Goal: Transaction & Acquisition: Download file/media

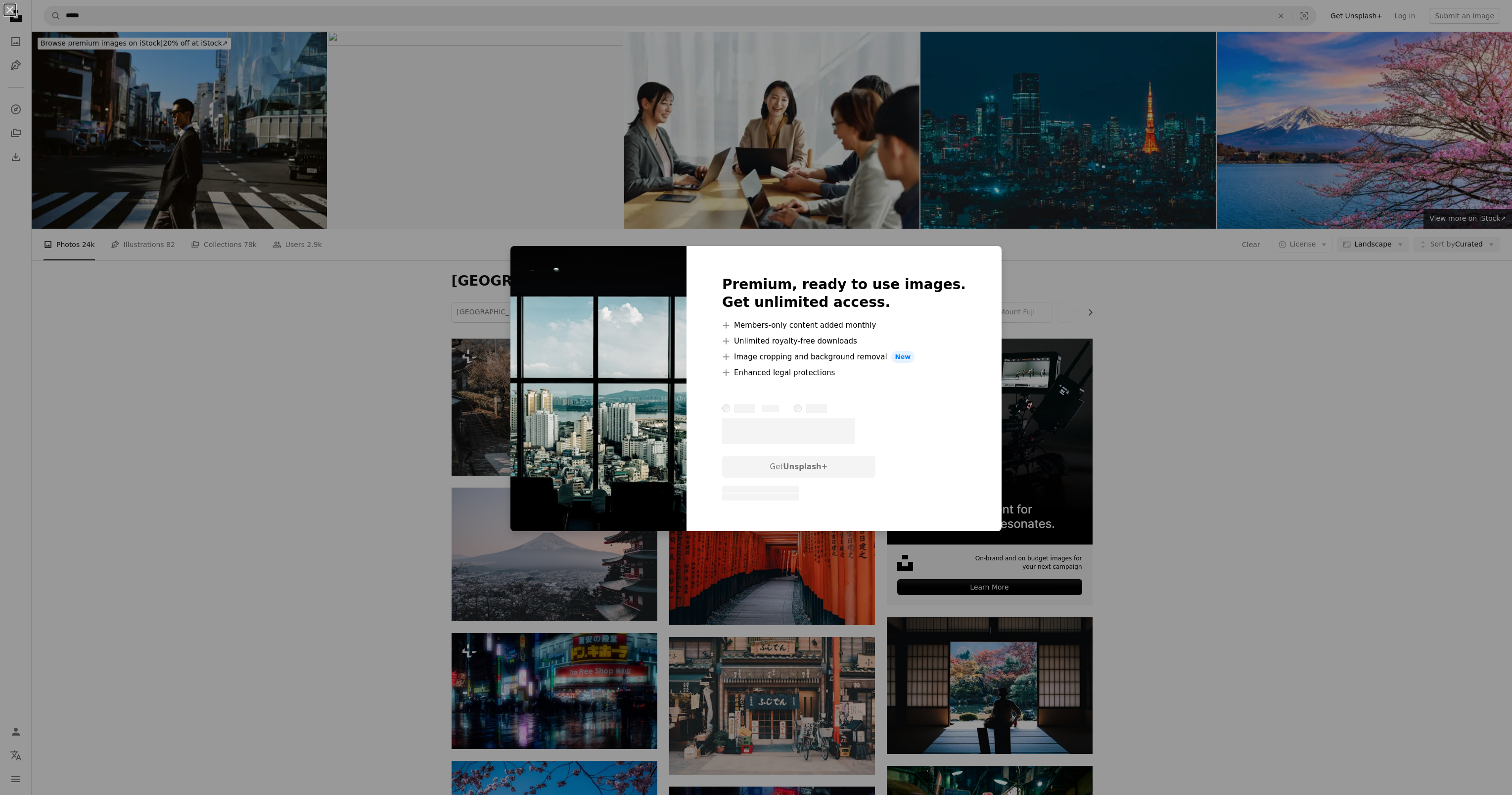
scroll to position [1336, 0]
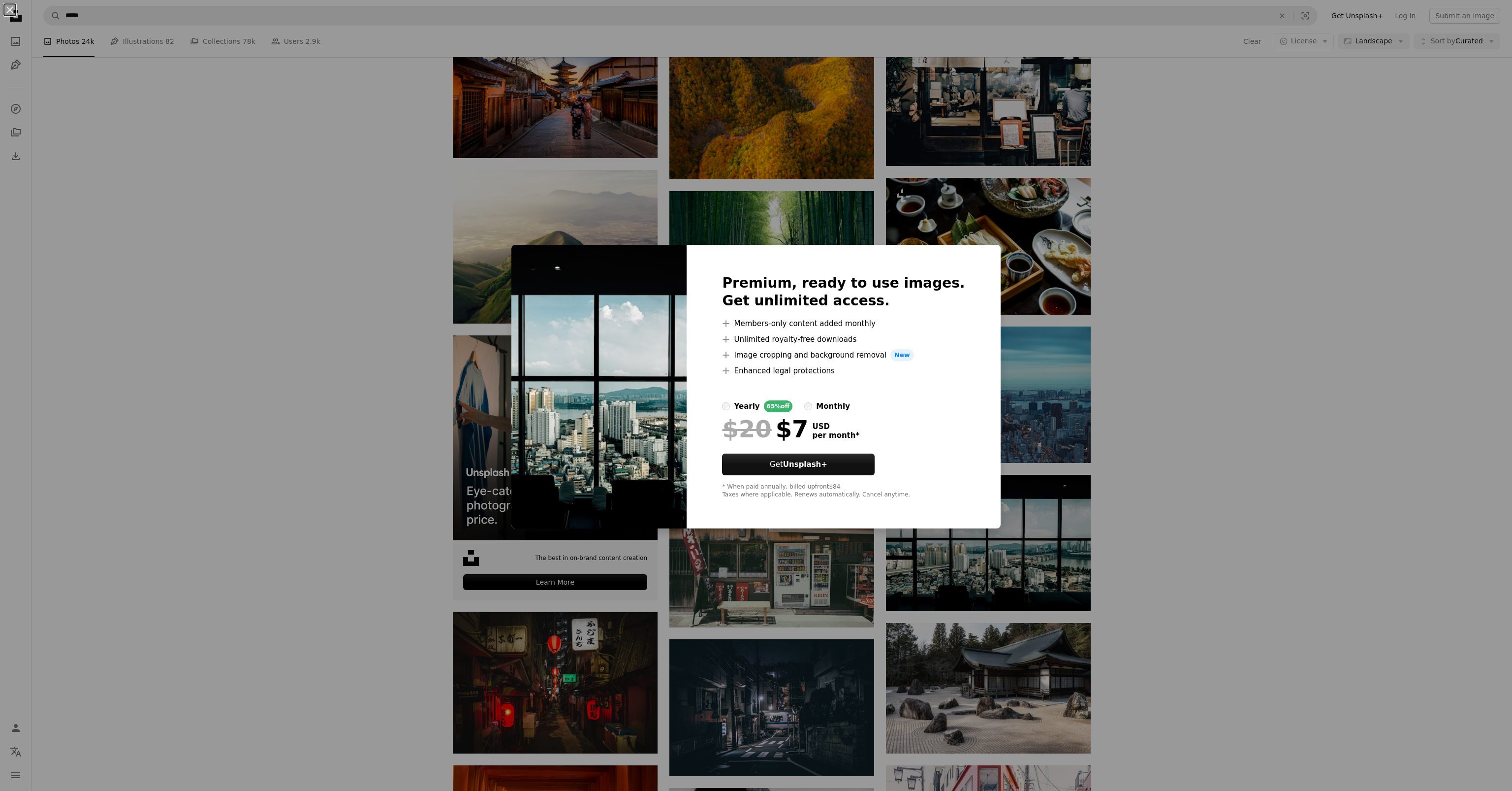
click at [822, 404] on label "monthly" at bounding box center [827, 406] width 46 height 12
click at [1177, 437] on div "An X shape Premium, ready to use images. Get unlimited access. A plus sign Memb…" at bounding box center [756, 395] width 1512 height 791
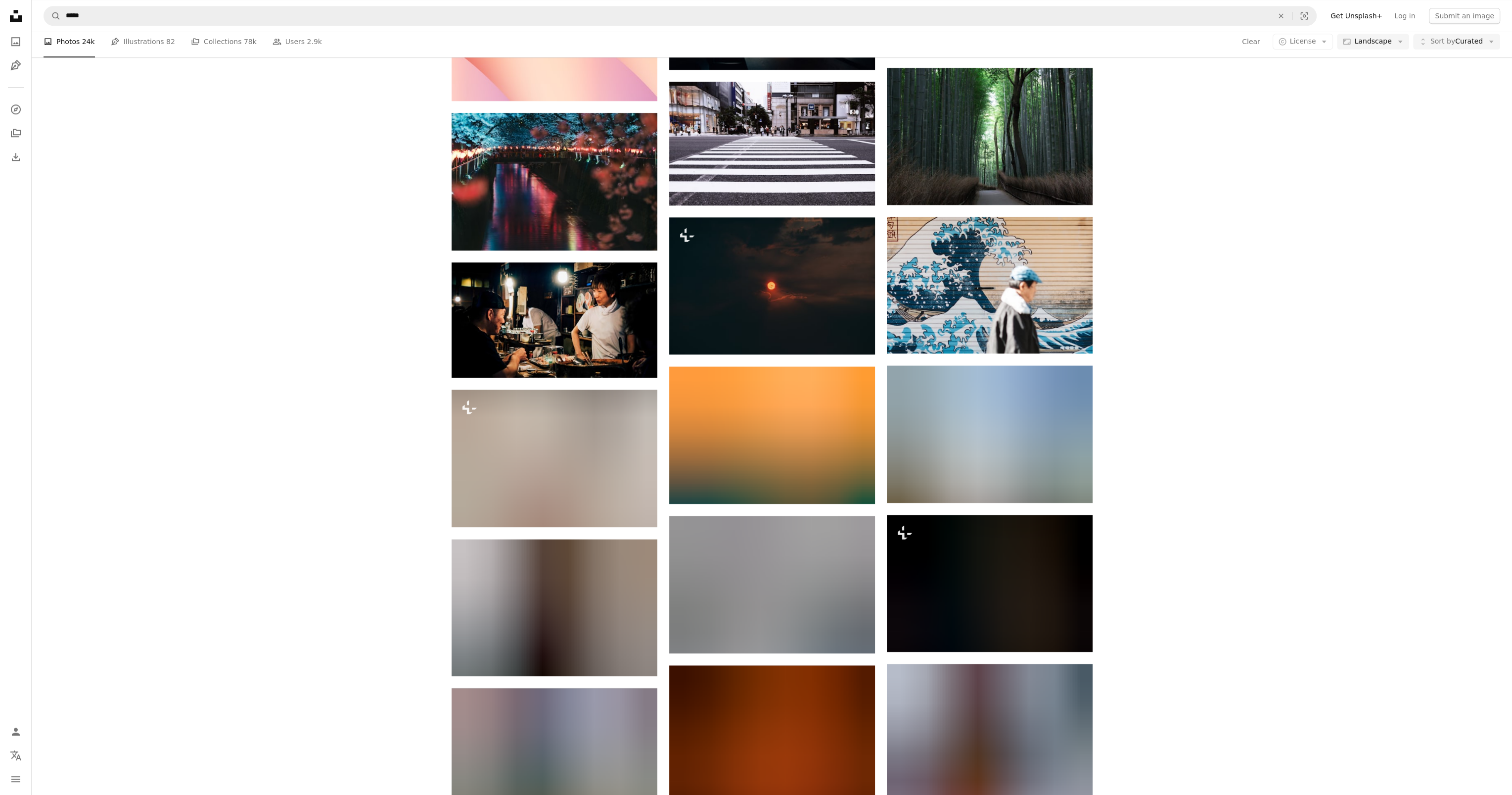
scroll to position [10031, 0]
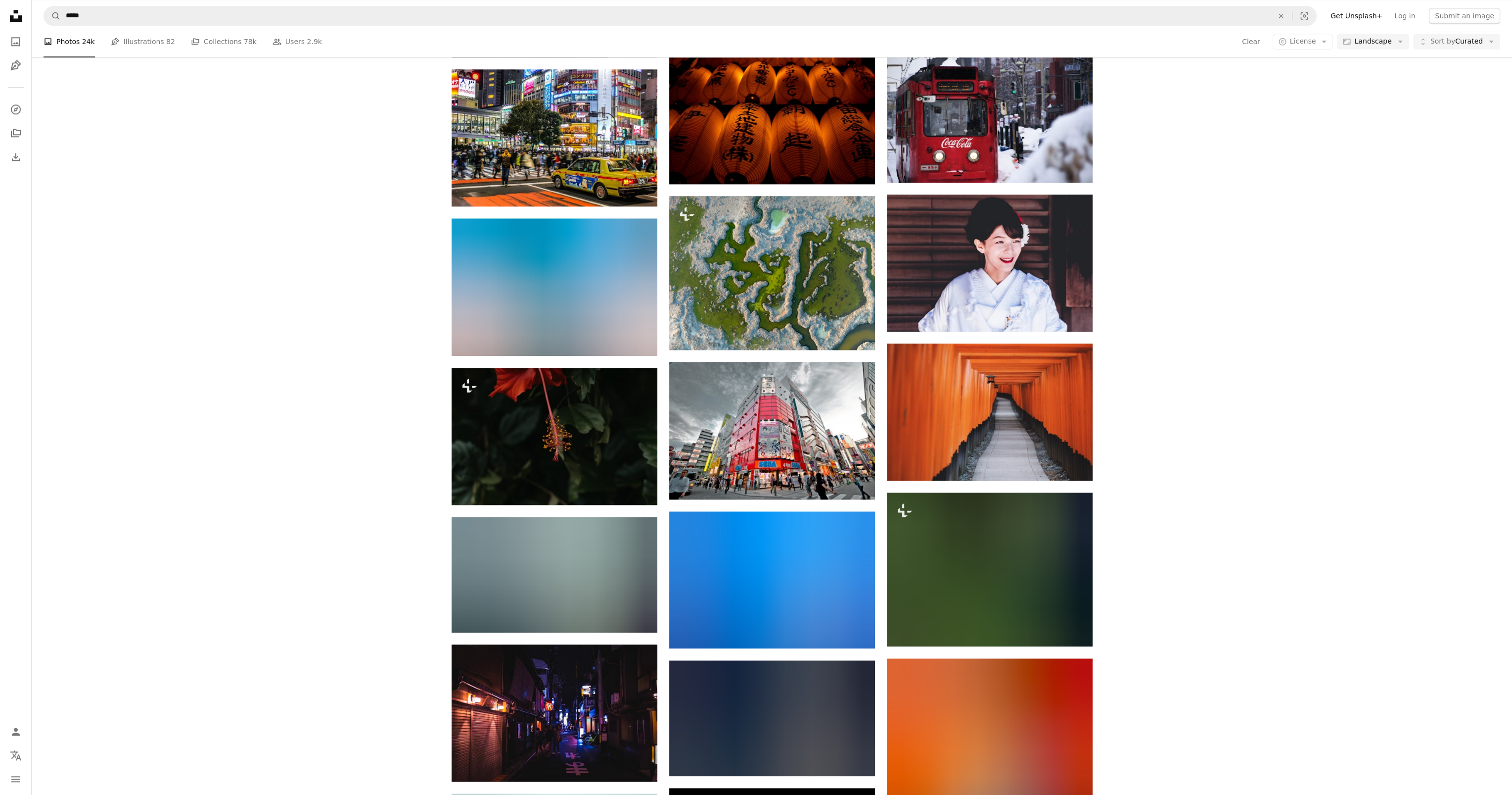
drag, startPoint x: 1239, startPoint y: 374, endPoint x: 1267, endPoint y: 580, distance: 207.9
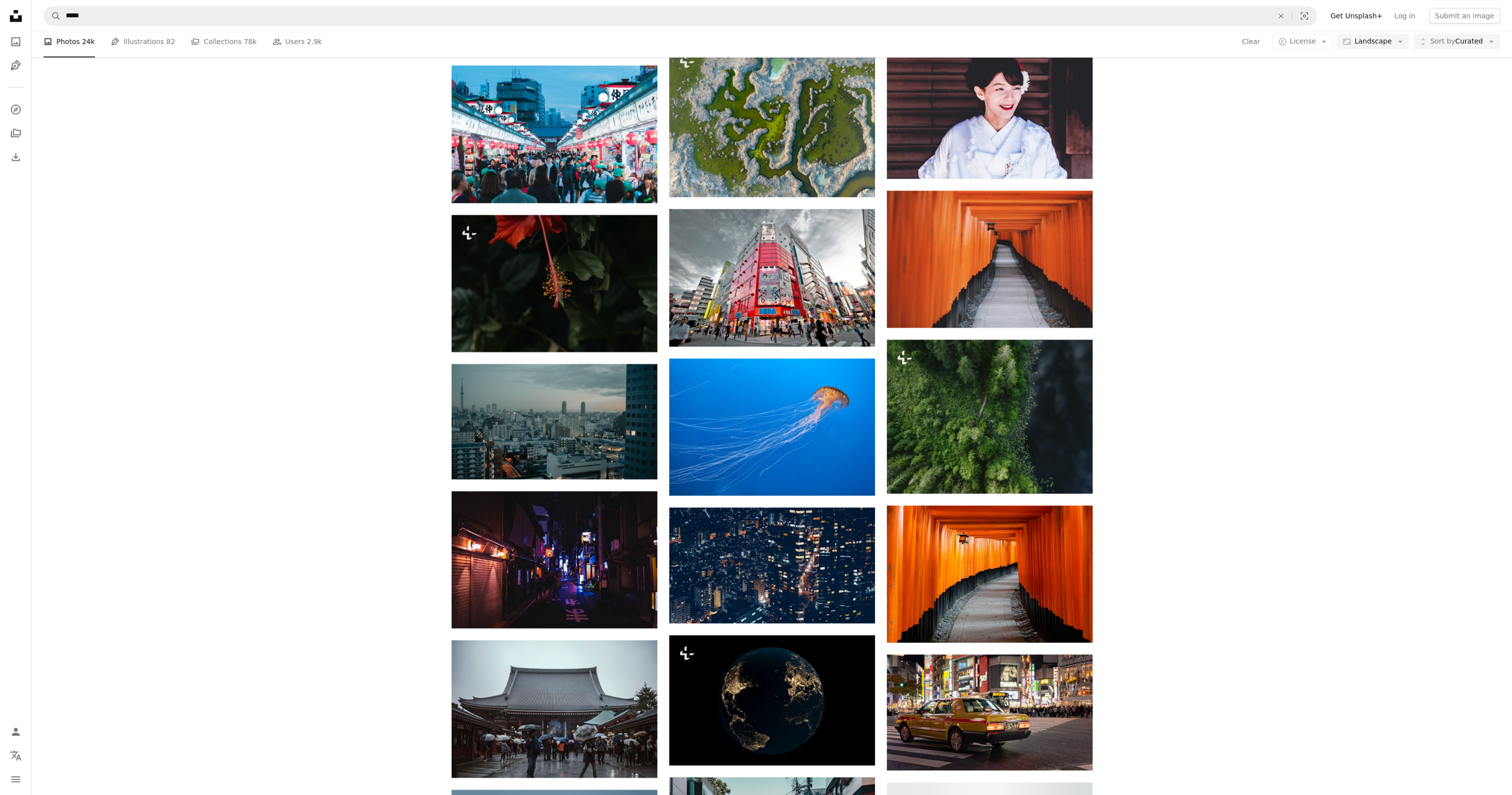
scroll to position [10534, 0]
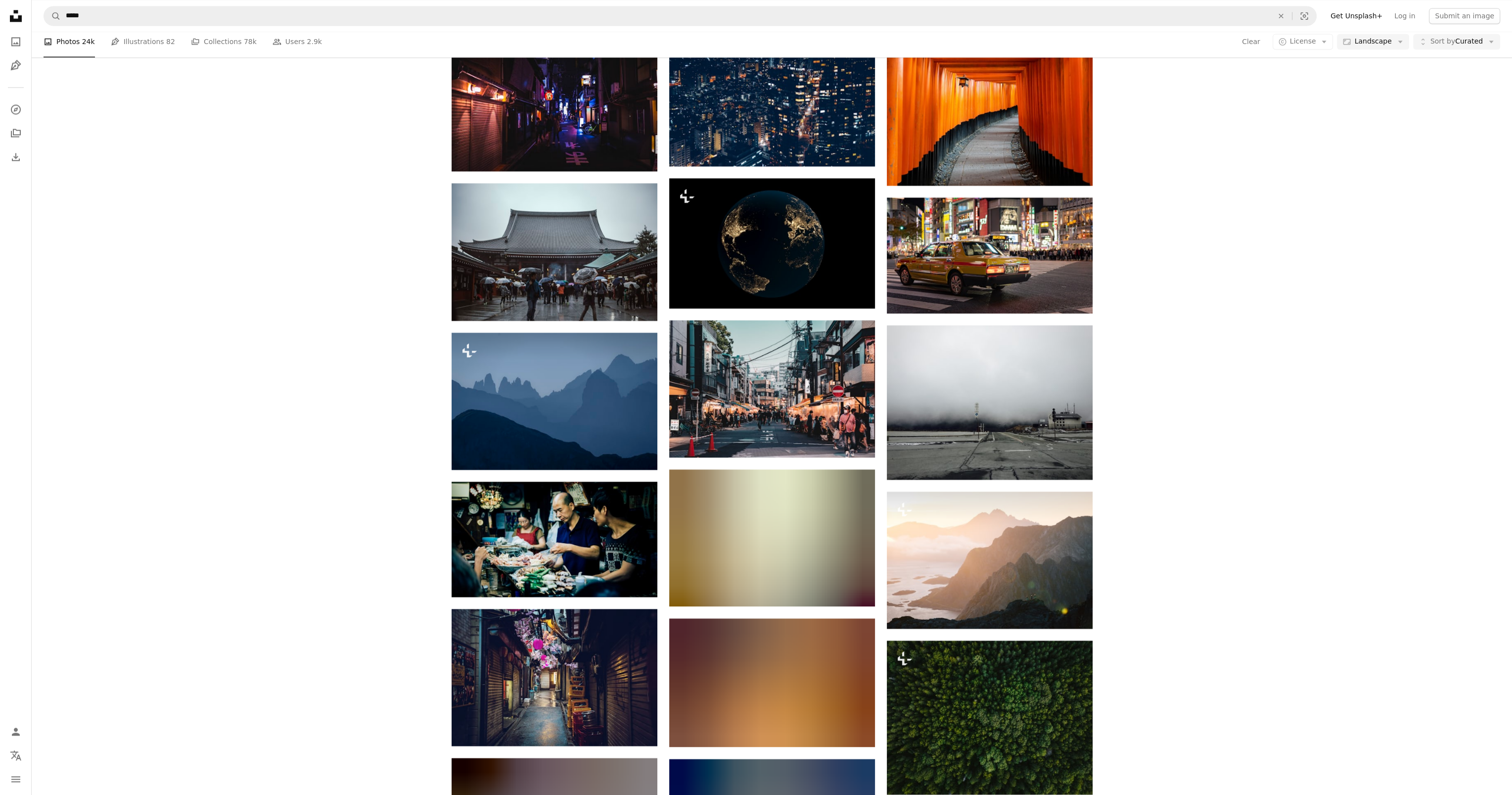
drag, startPoint x: 1237, startPoint y: 328, endPoint x: 1283, endPoint y: 490, distance: 168.4
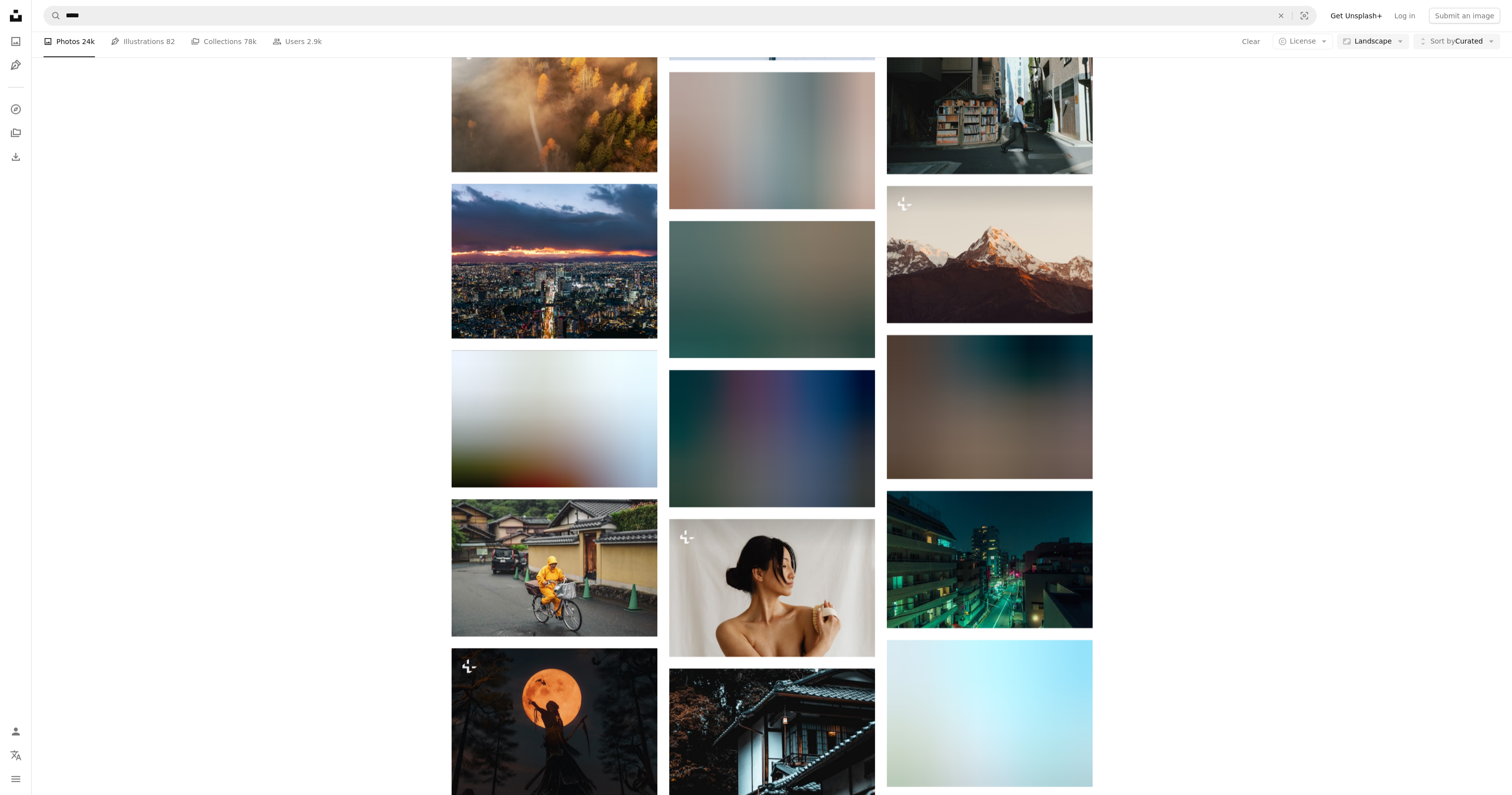
scroll to position [13157, 0]
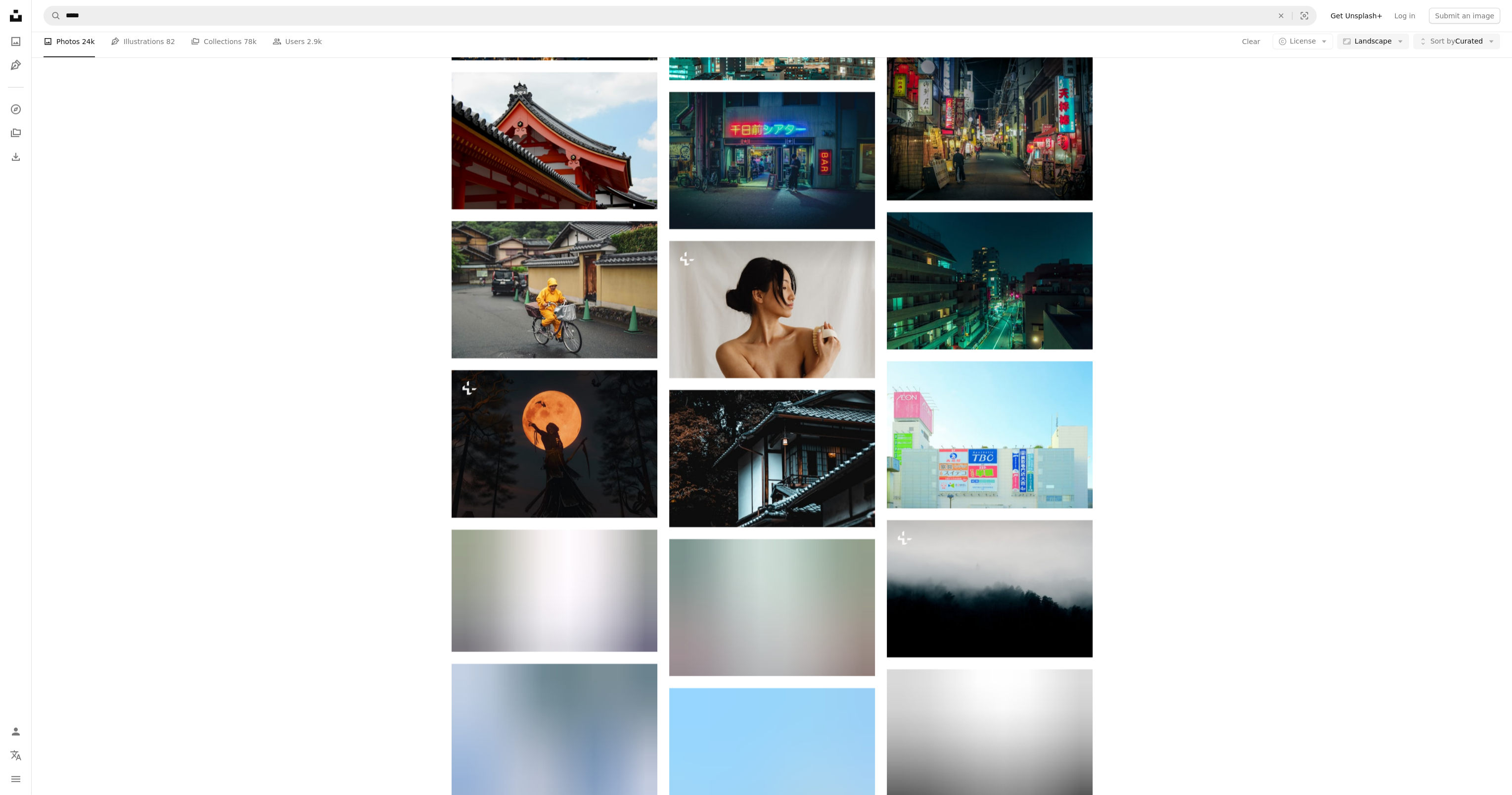
drag, startPoint x: 1265, startPoint y: 536, endPoint x: 1268, endPoint y: 565, distance: 29.2
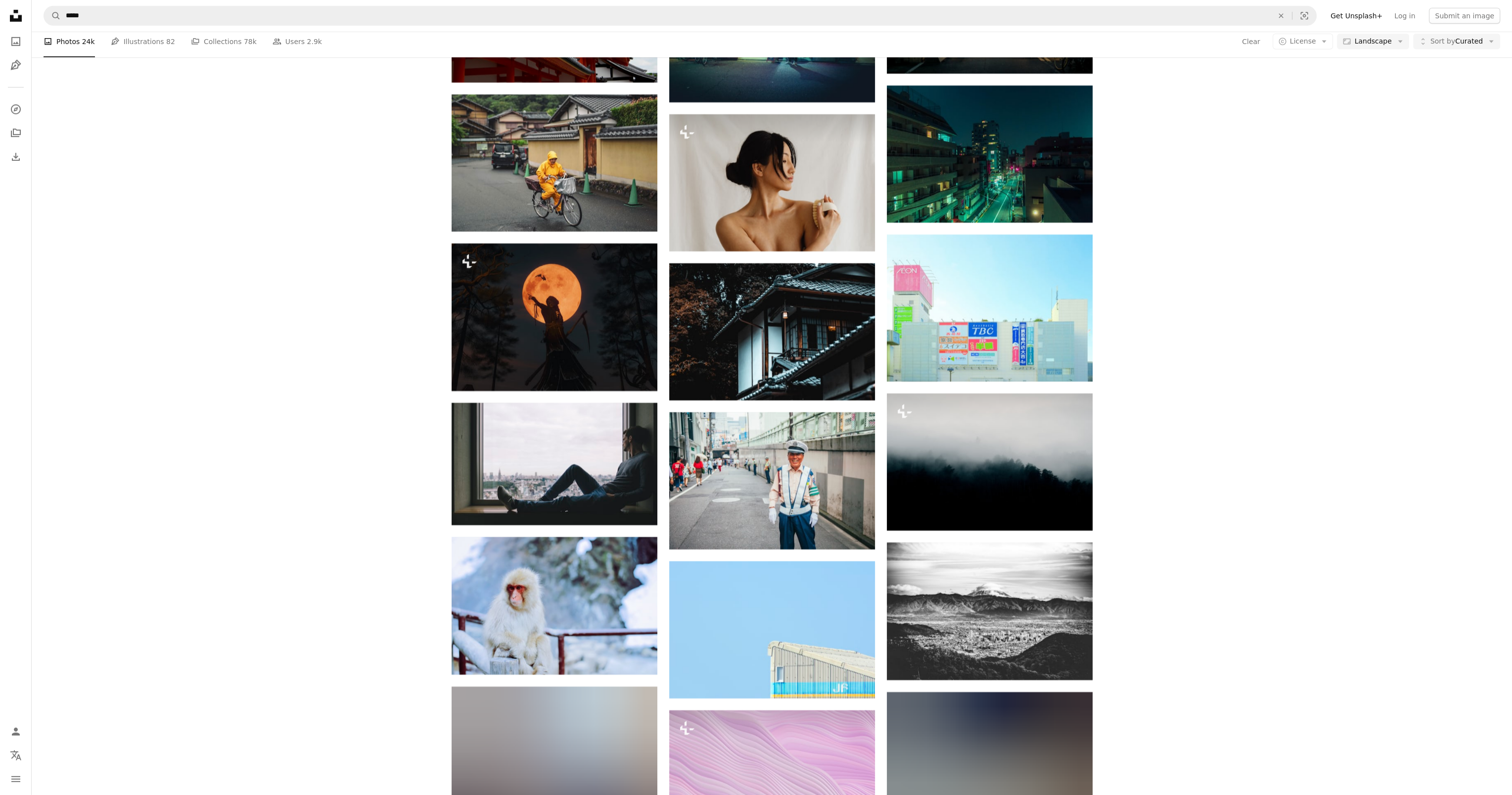
scroll to position [13875, 0]
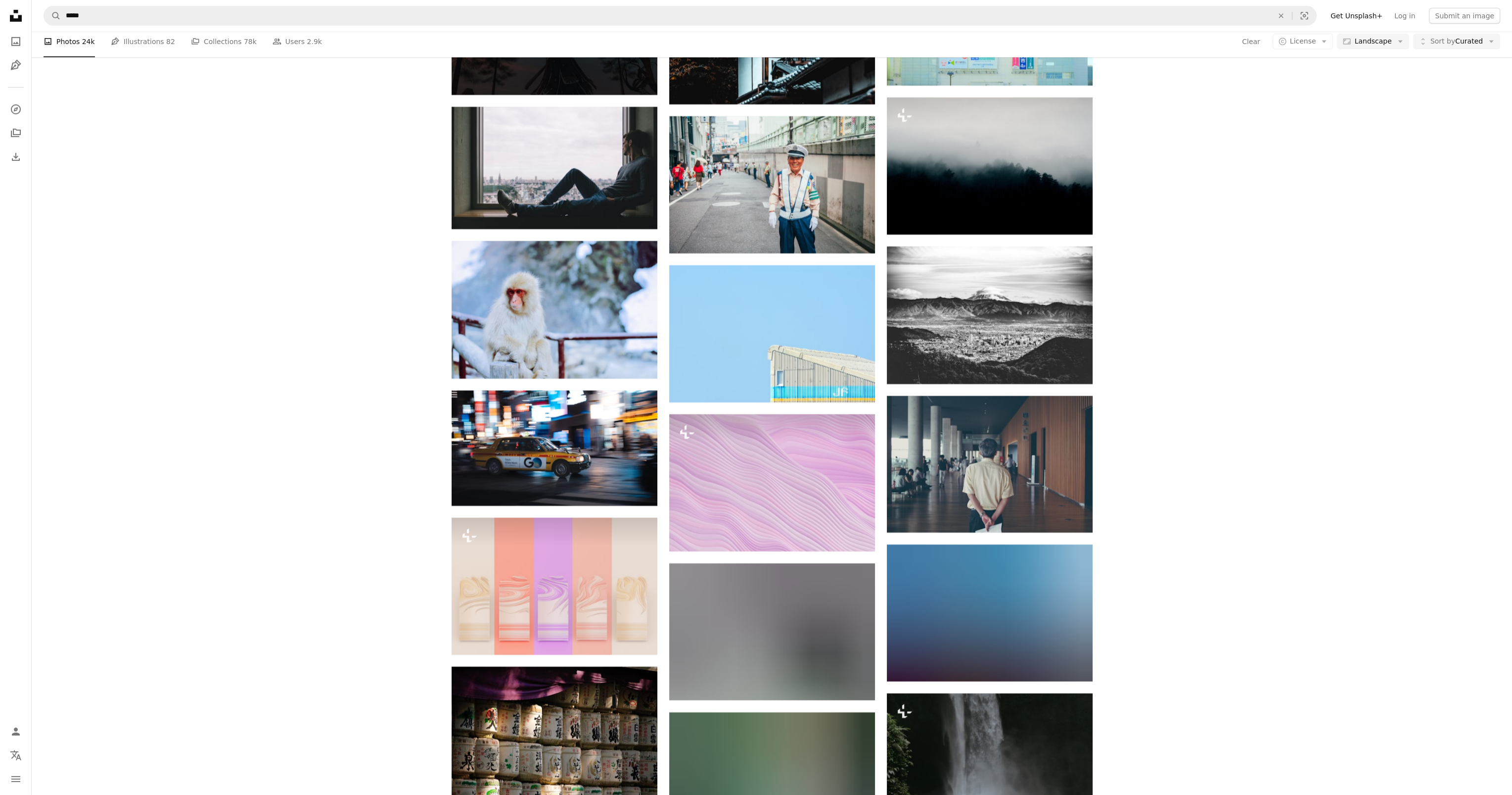
drag, startPoint x: 1280, startPoint y: 400, endPoint x: 1300, endPoint y: 537, distance: 138.5
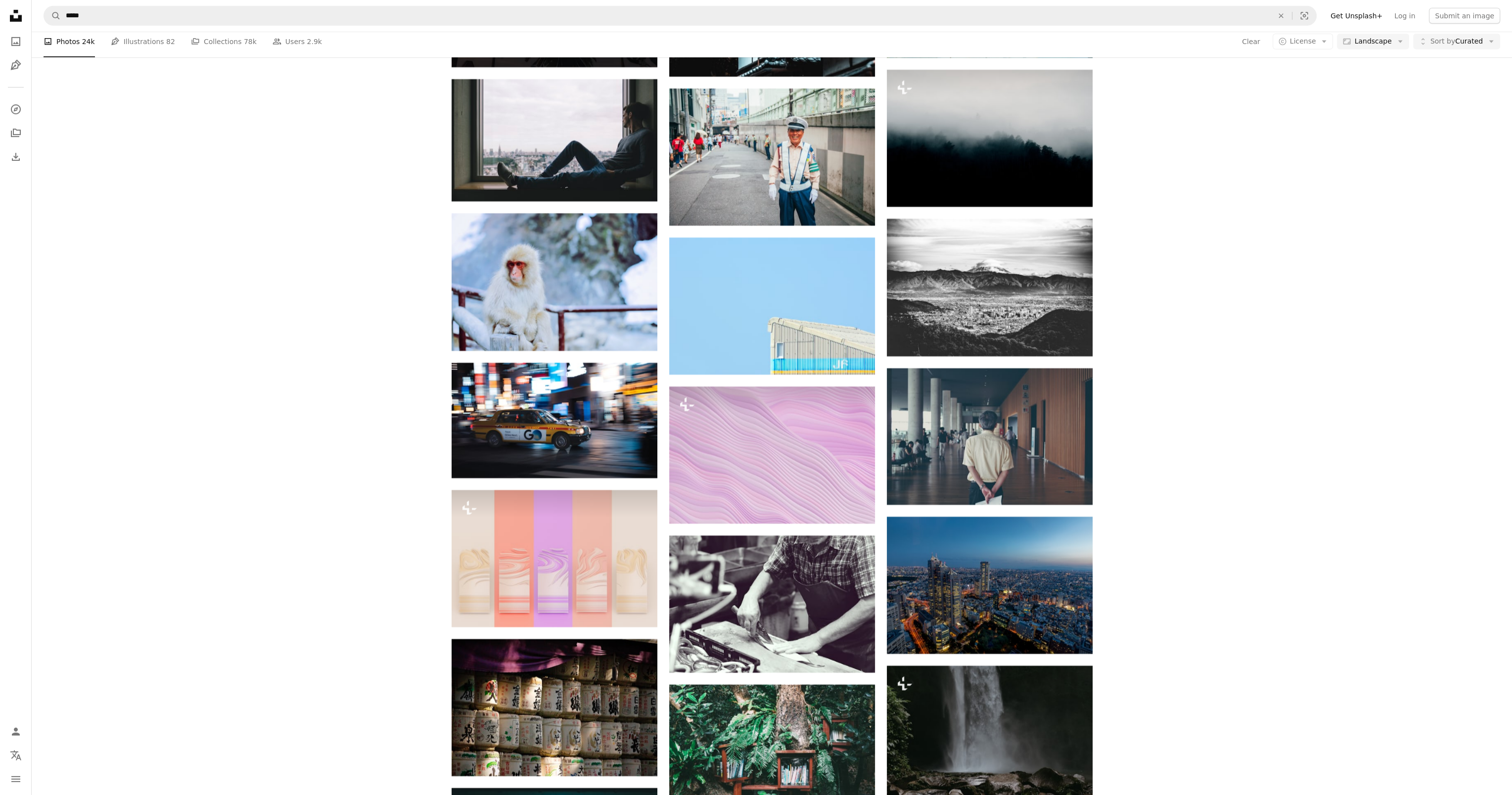
scroll to position [14018, 0]
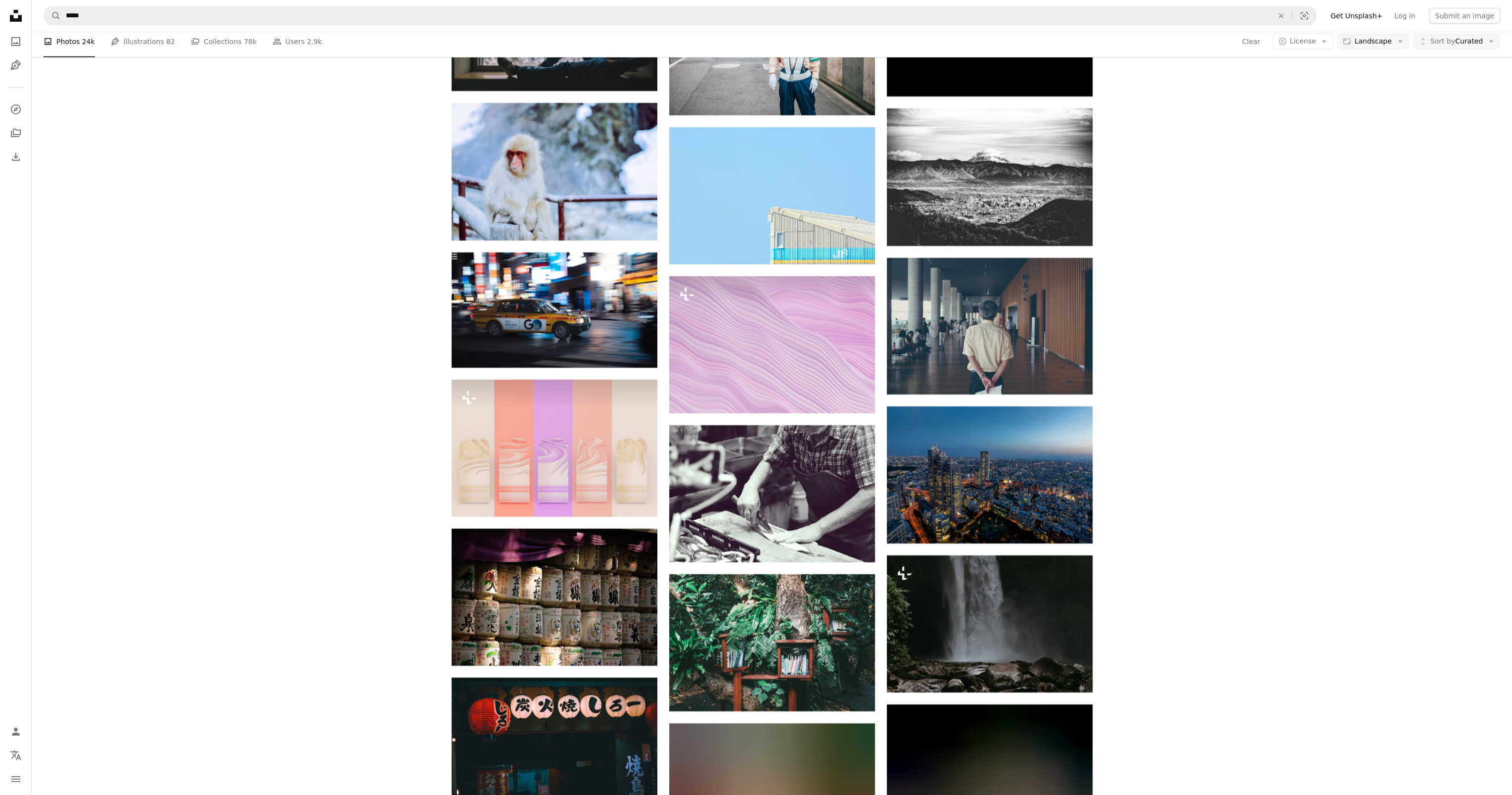
drag, startPoint x: 1302, startPoint y: 587, endPoint x: 1296, endPoint y: 648, distance: 61.3
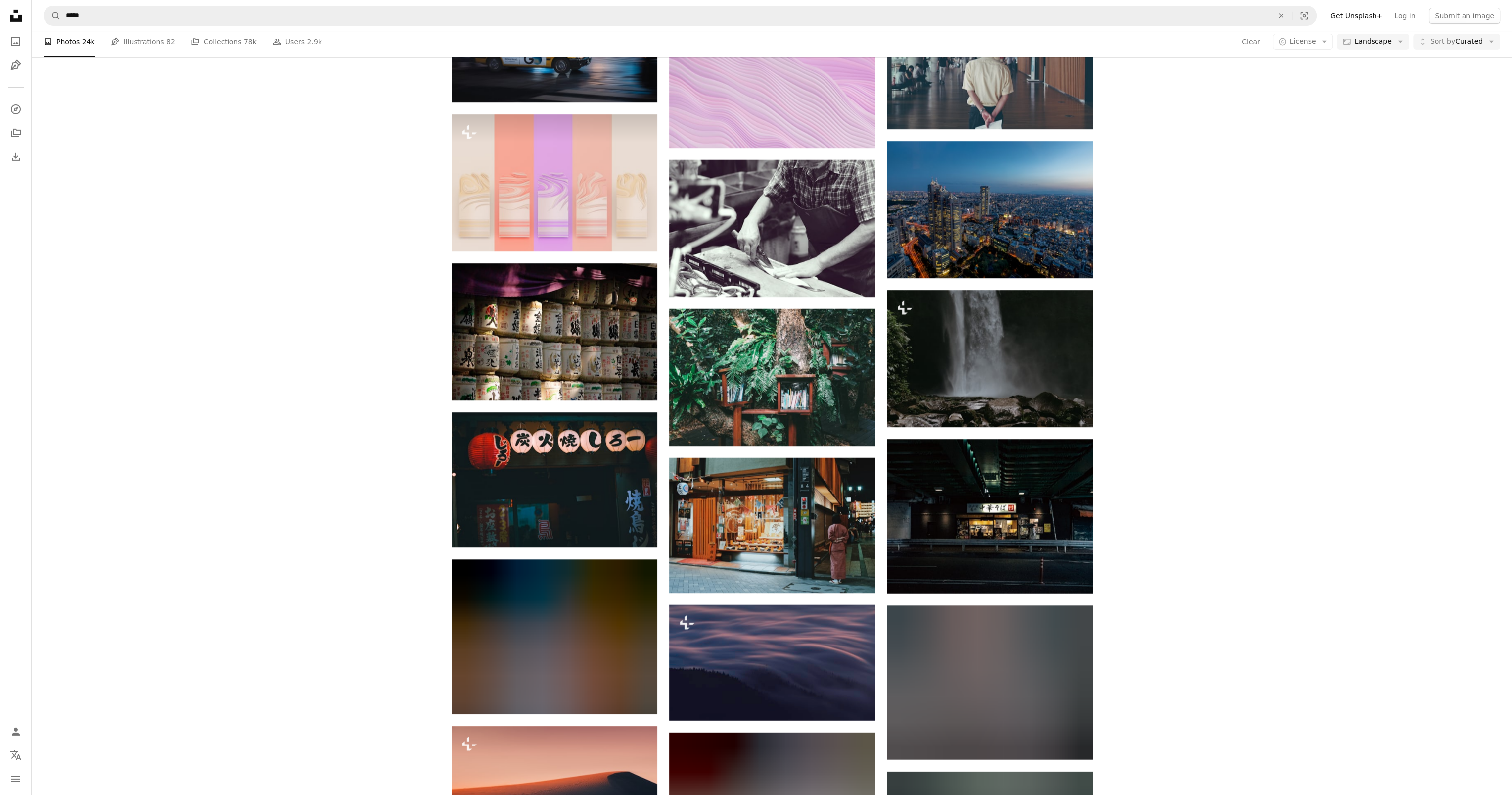
drag, startPoint x: 1300, startPoint y: 540, endPoint x: 1295, endPoint y: 681, distance: 141.1
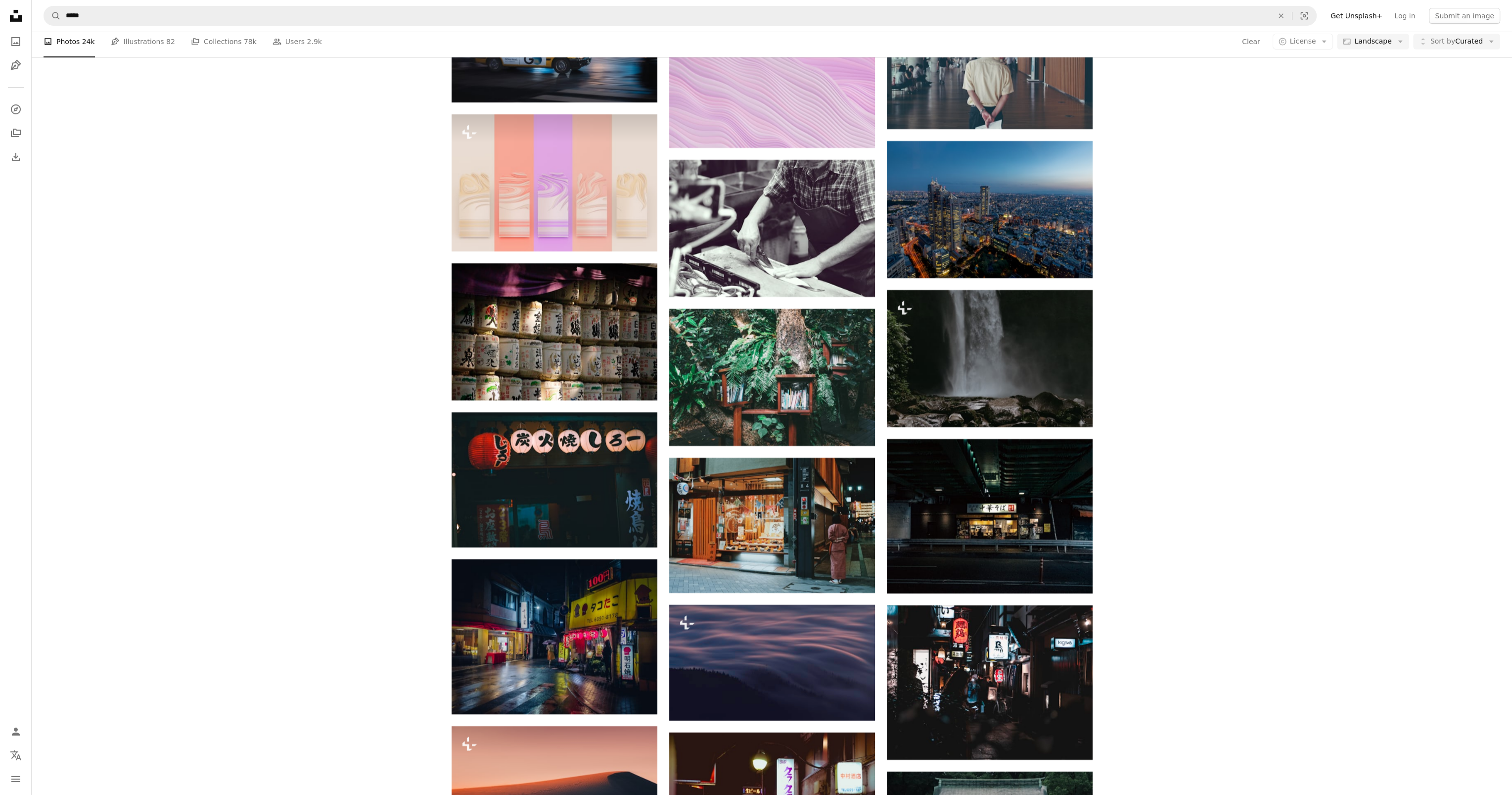
scroll to position [14341, 0]
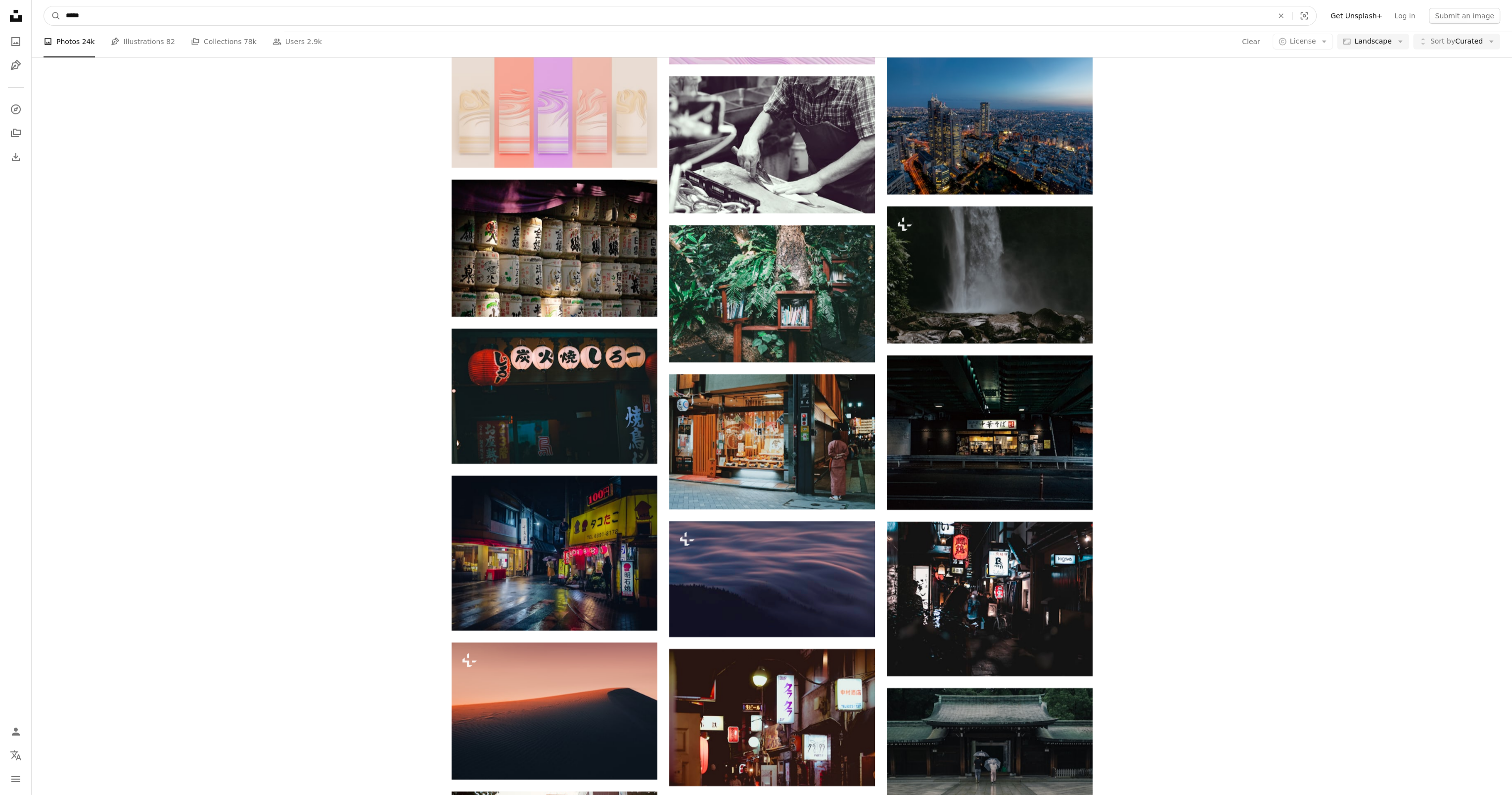
click at [215, 20] on input "*****" at bounding box center [665, 16] width 1209 height 19
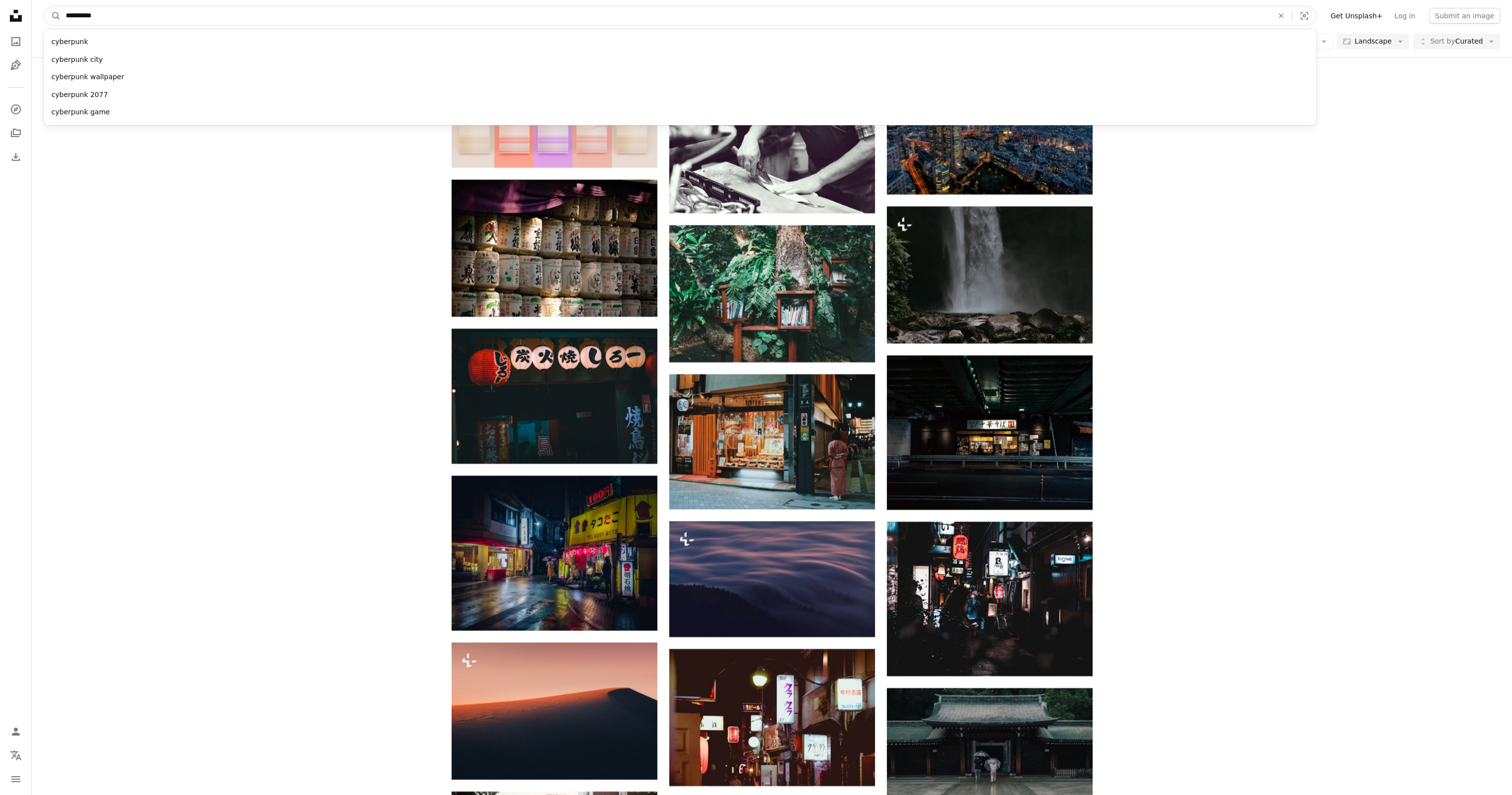
type input "*********"
click button "A magnifying glass" at bounding box center [53, 16] width 17 height 19
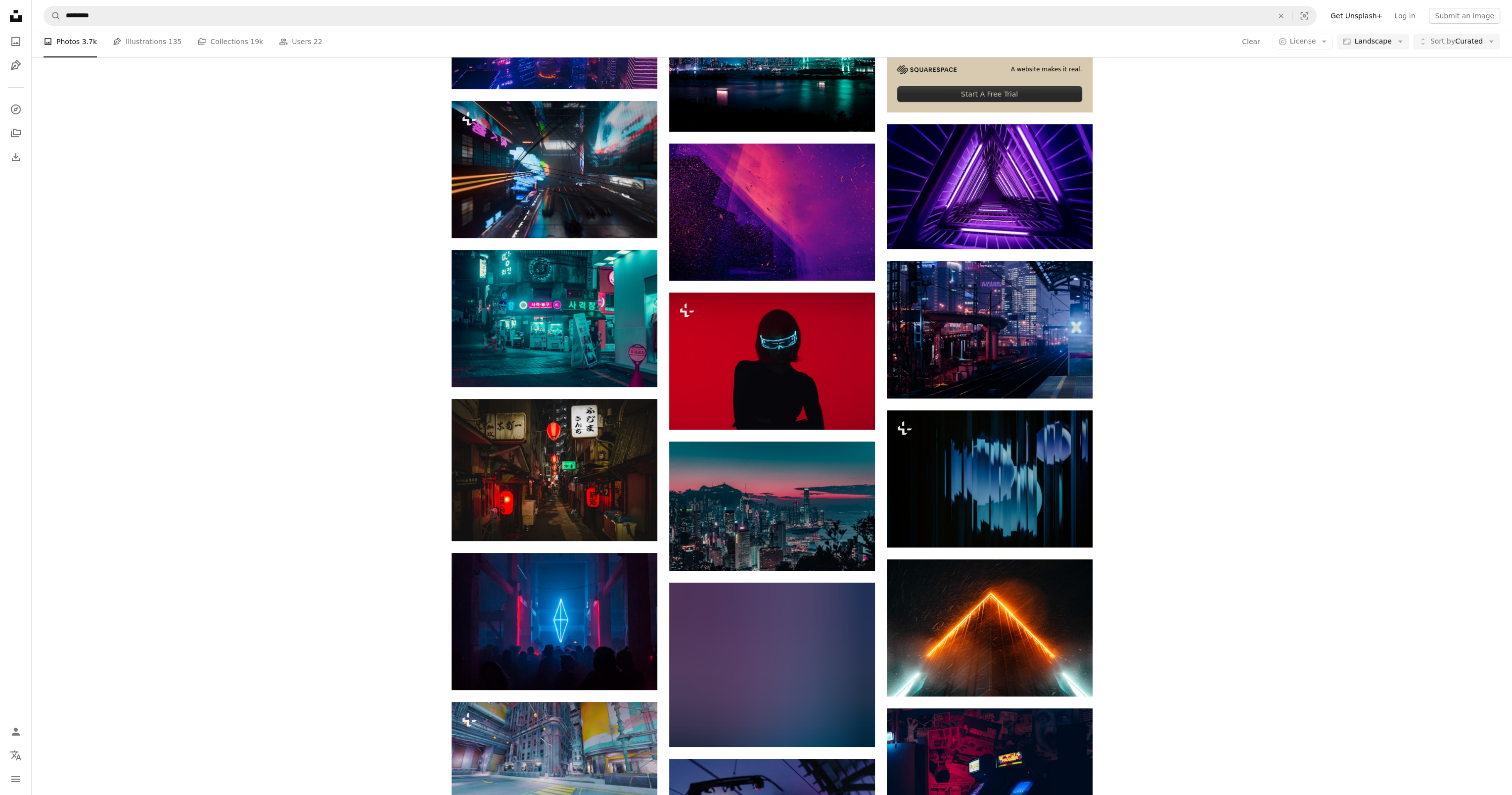
scroll to position [495, 0]
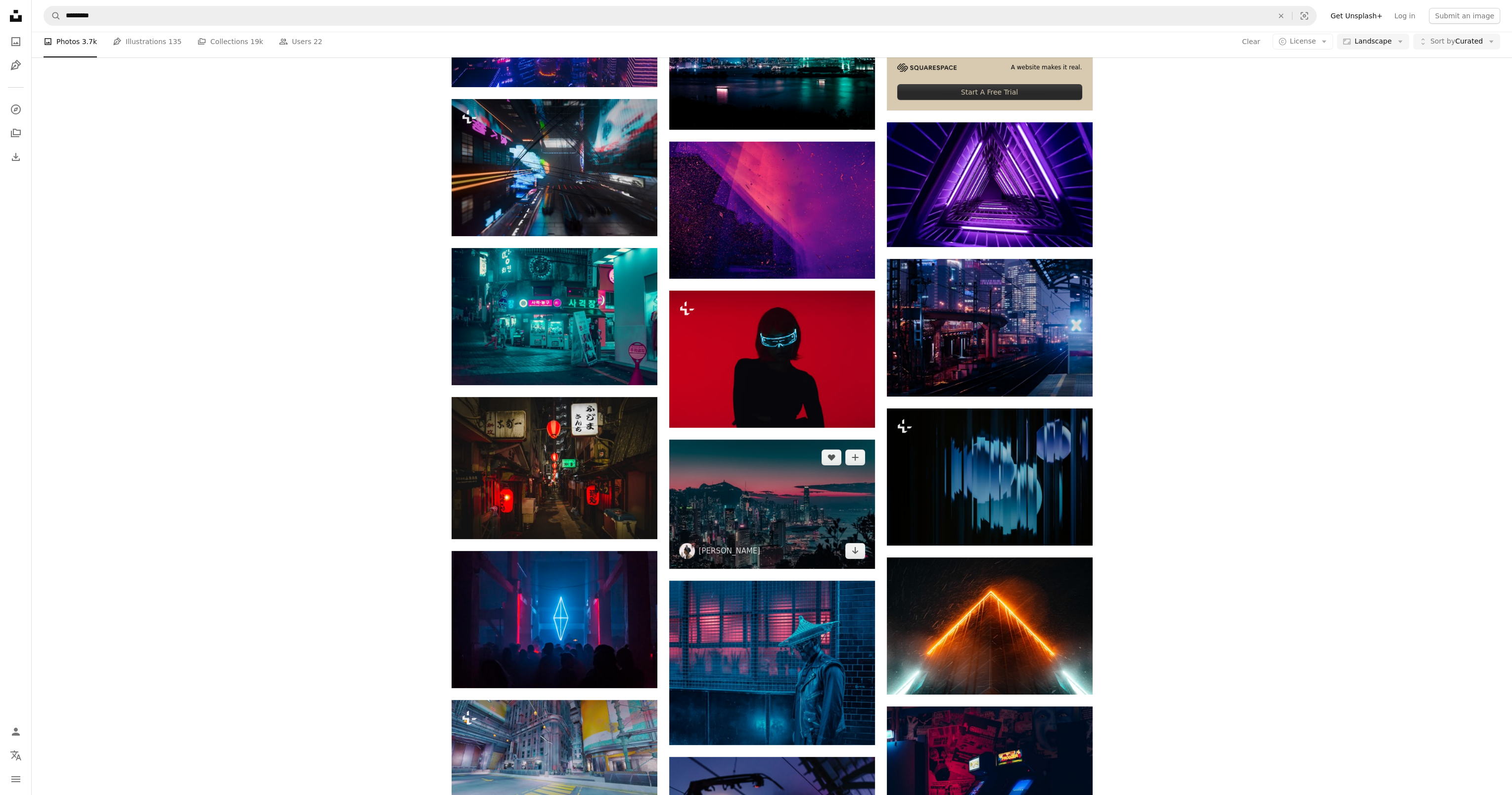
click at [799, 507] on img at bounding box center [772, 504] width 206 height 129
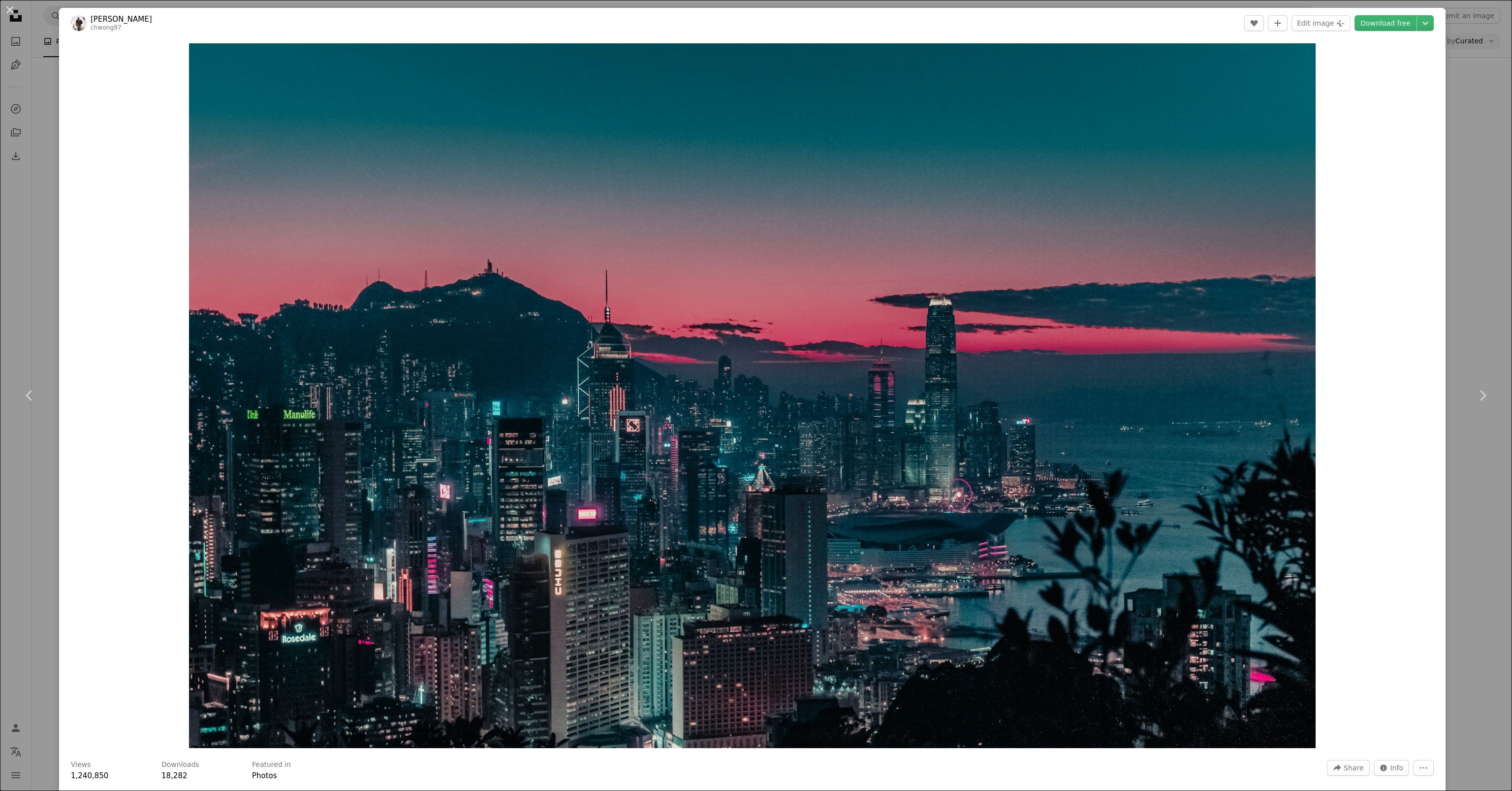
click at [1438, 499] on div "An X shape Chevron left Chevron right [PERSON_NAME] chwong97 A heart A plus sig…" at bounding box center [756, 395] width 1512 height 791
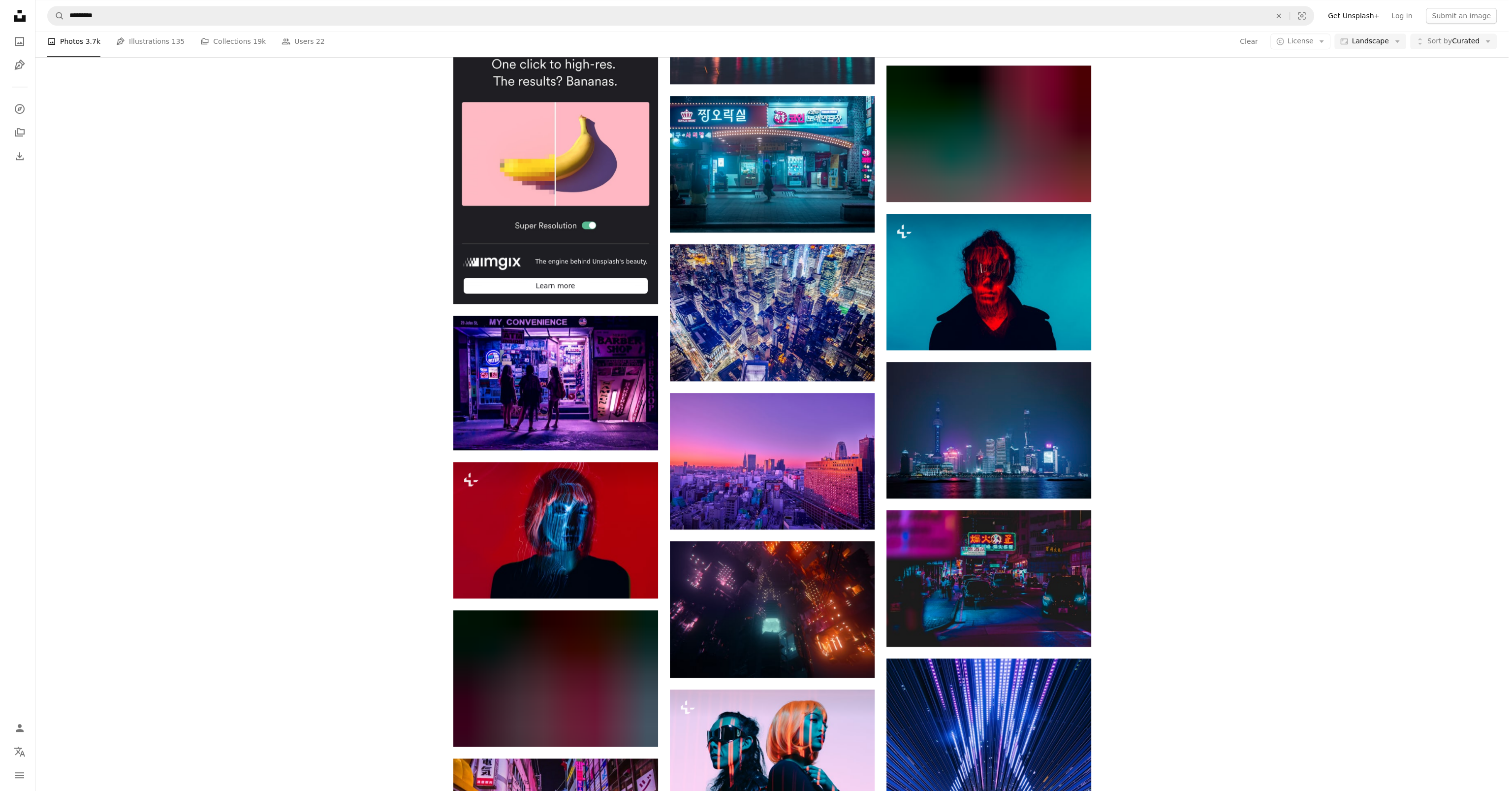
scroll to position [1576, 0]
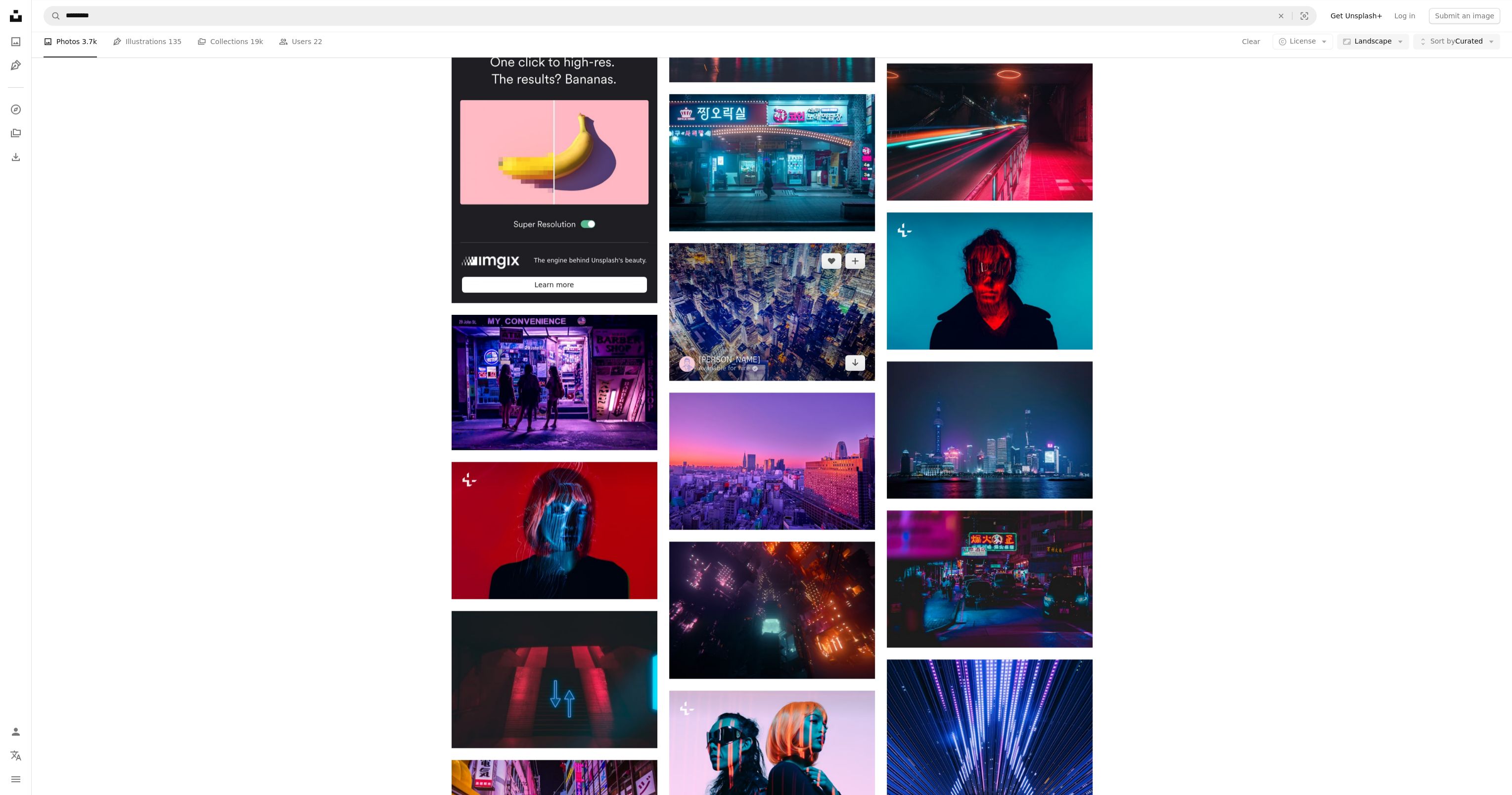
click at [824, 338] on img at bounding box center [772, 312] width 206 height 137
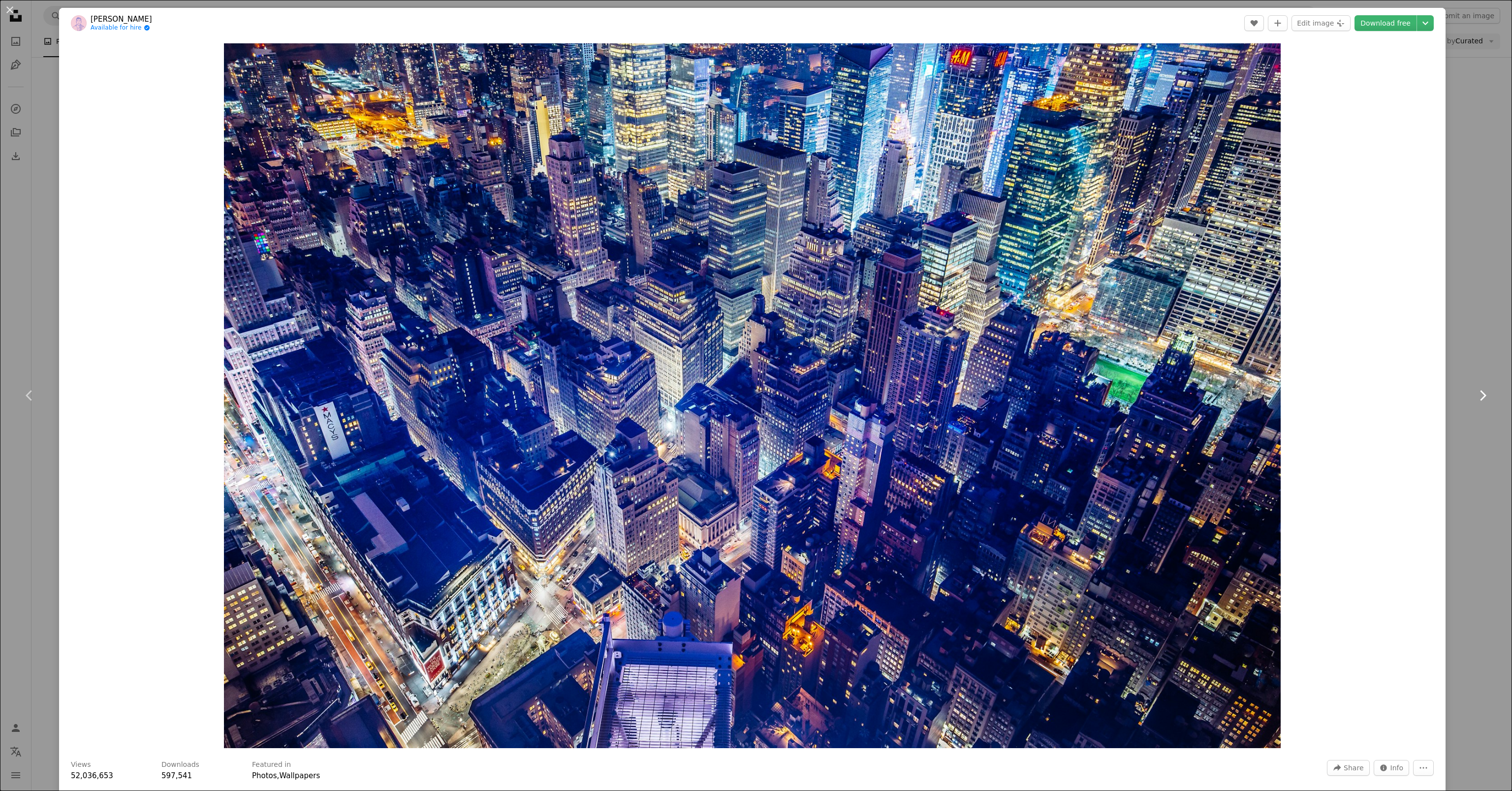
click at [1474, 433] on link "Chevron right" at bounding box center [1482, 395] width 59 height 95
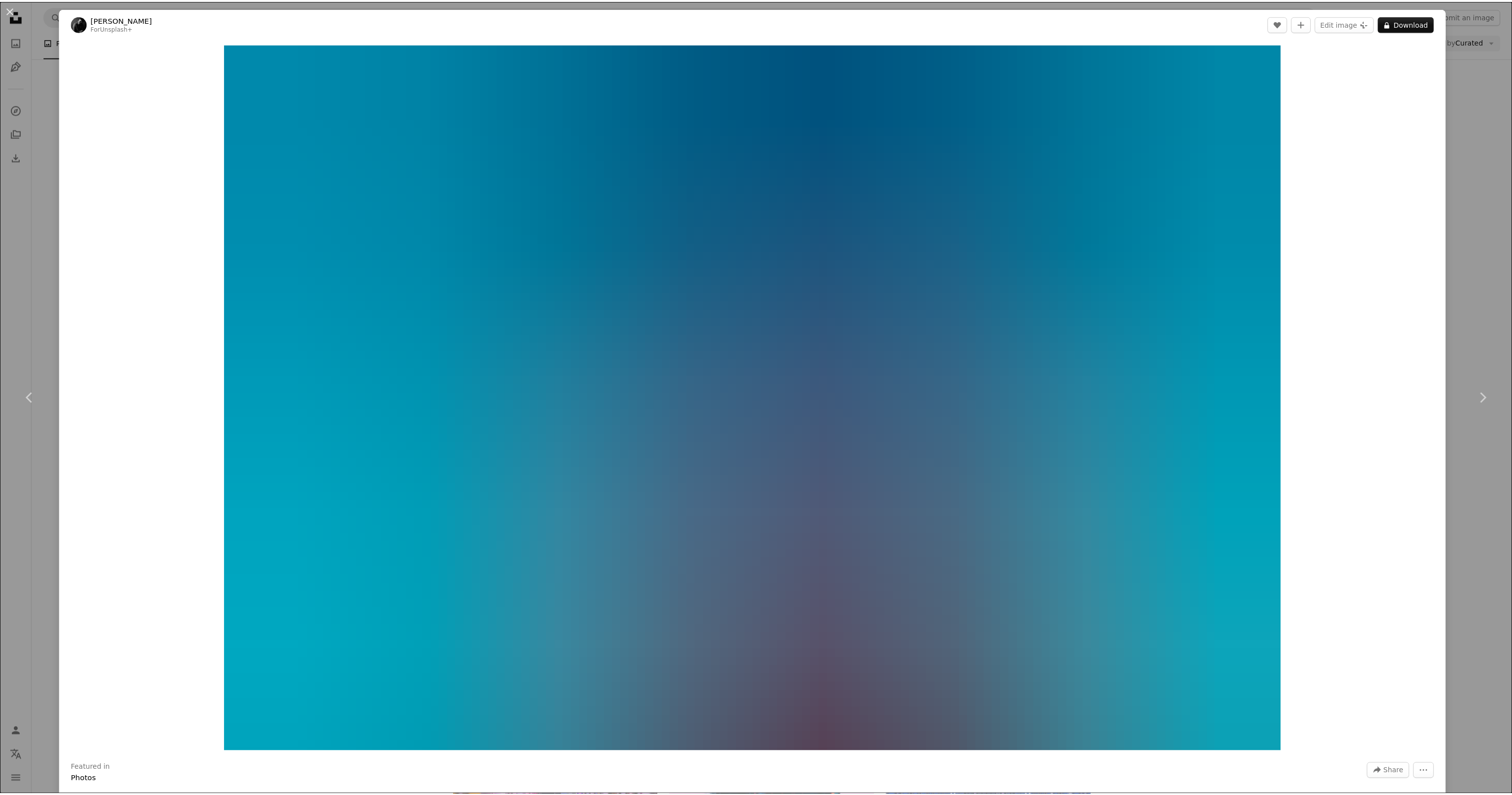
scroll to position [99, 0]
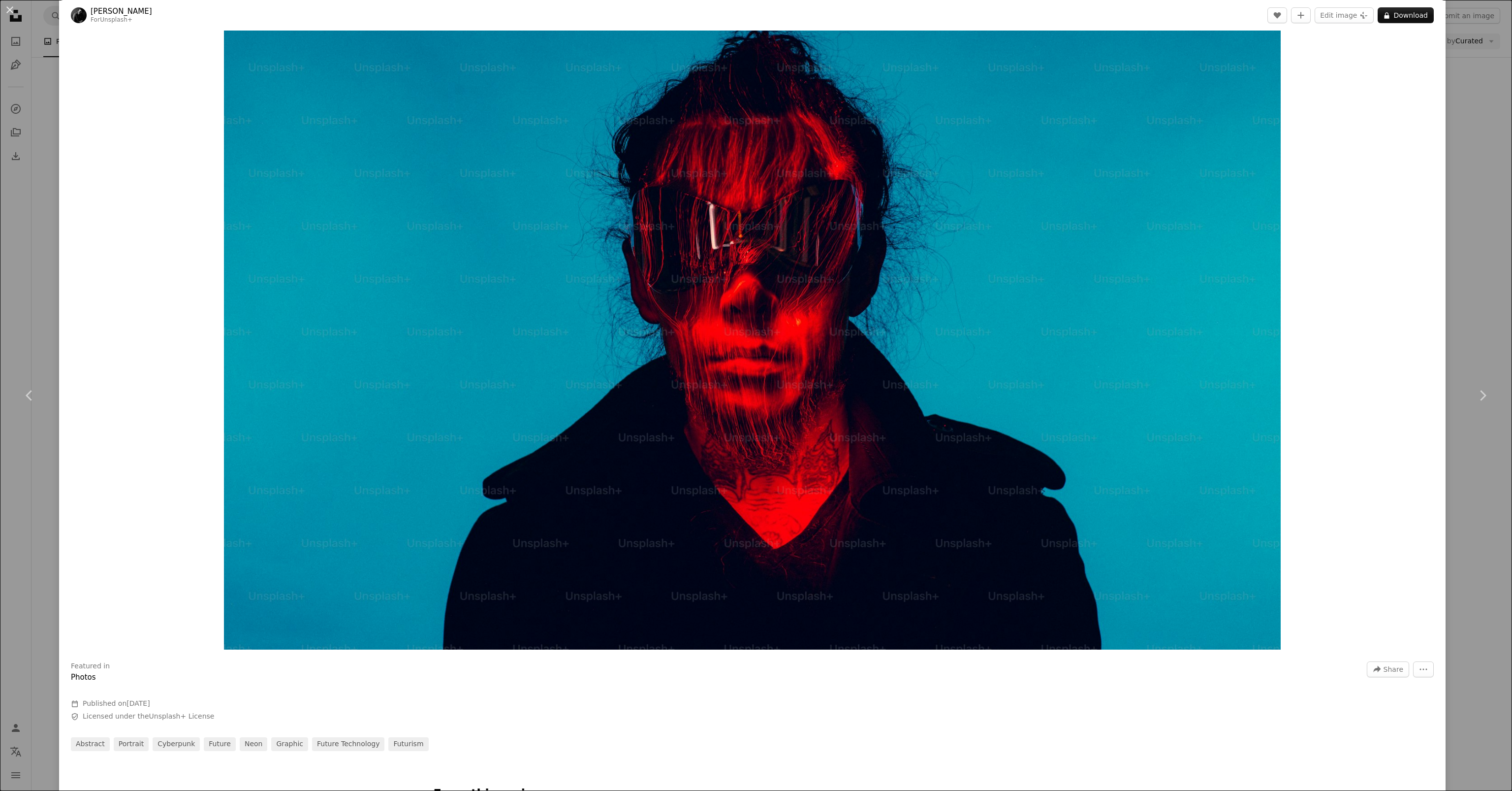
click at [1465, 458] on div "An X shape Chevron left Chevron right [PERSON_NAME] For Unsplash+ A heart A plu…" at bounding box center [756, 395] width 1512 height 791
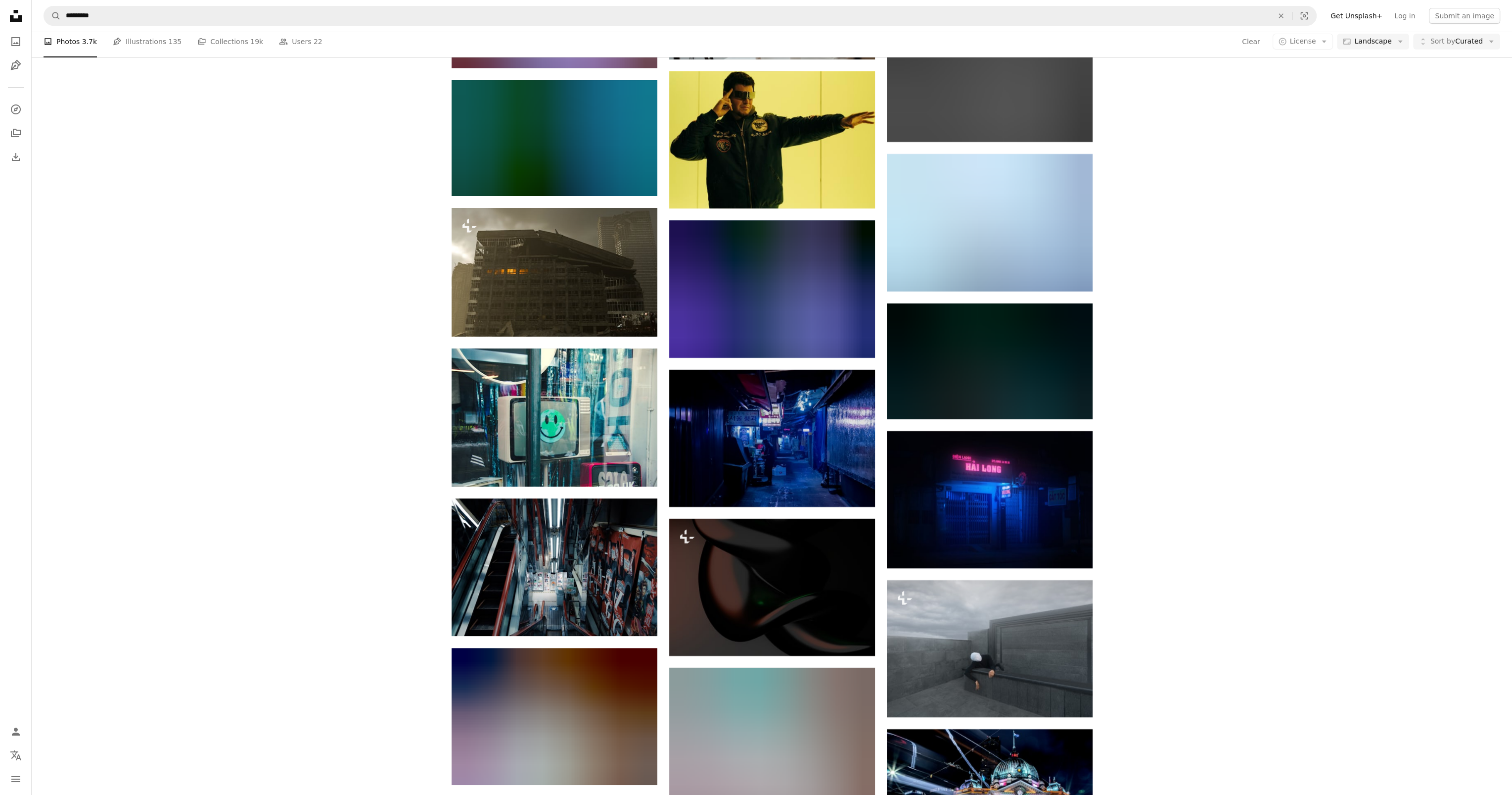
scroll to position [7770, 0]
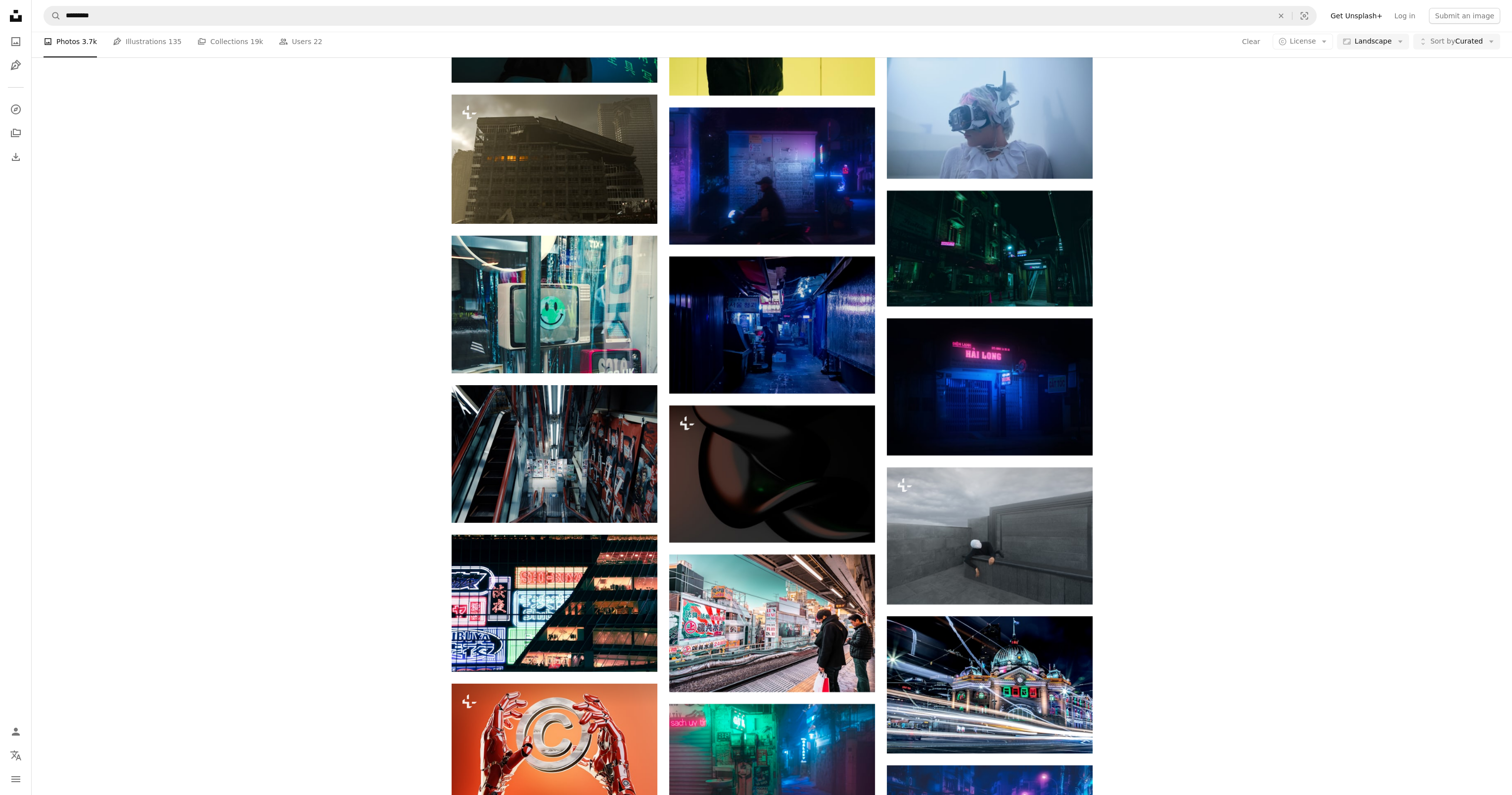
click at [107, 5] on nav "A magnifying glass ********* An X shape Visual search Filters Get Unsplash+ Log…" at bounding box center [772, 16] width 1481 height 32
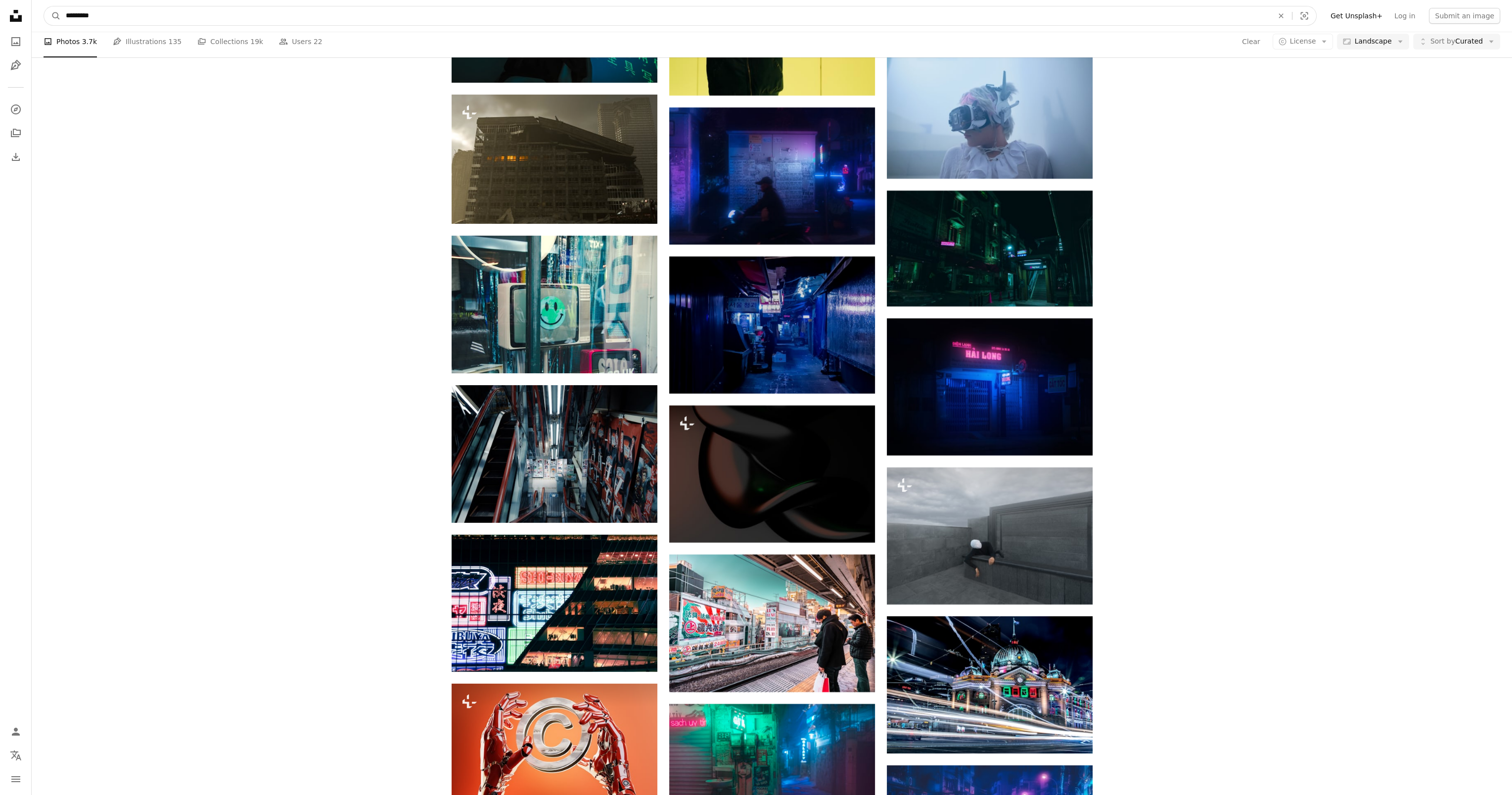
click at [116, 10] on input "*********" at bounding box center [665, 16] width 1209 height 19
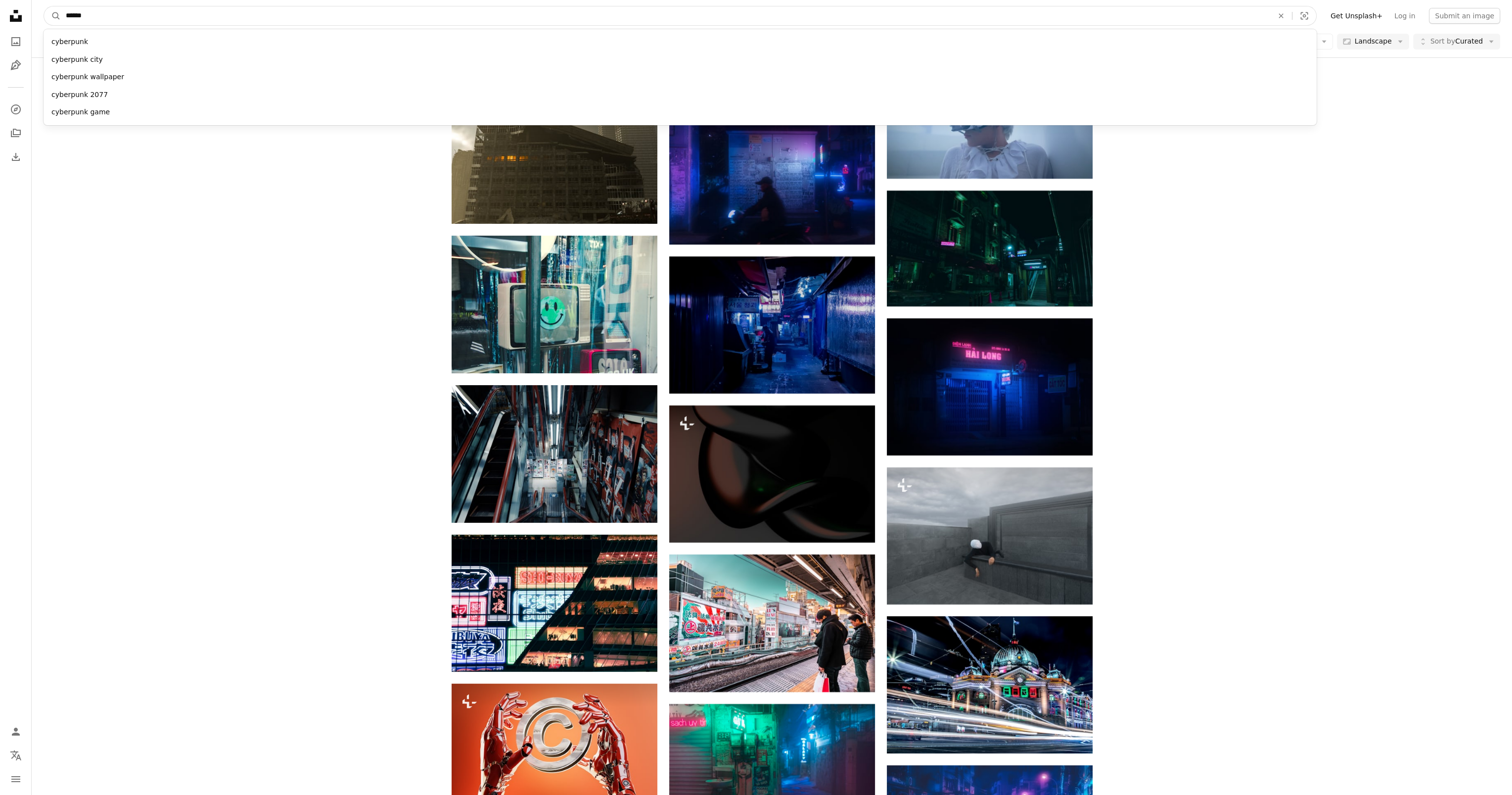
type input "*******"
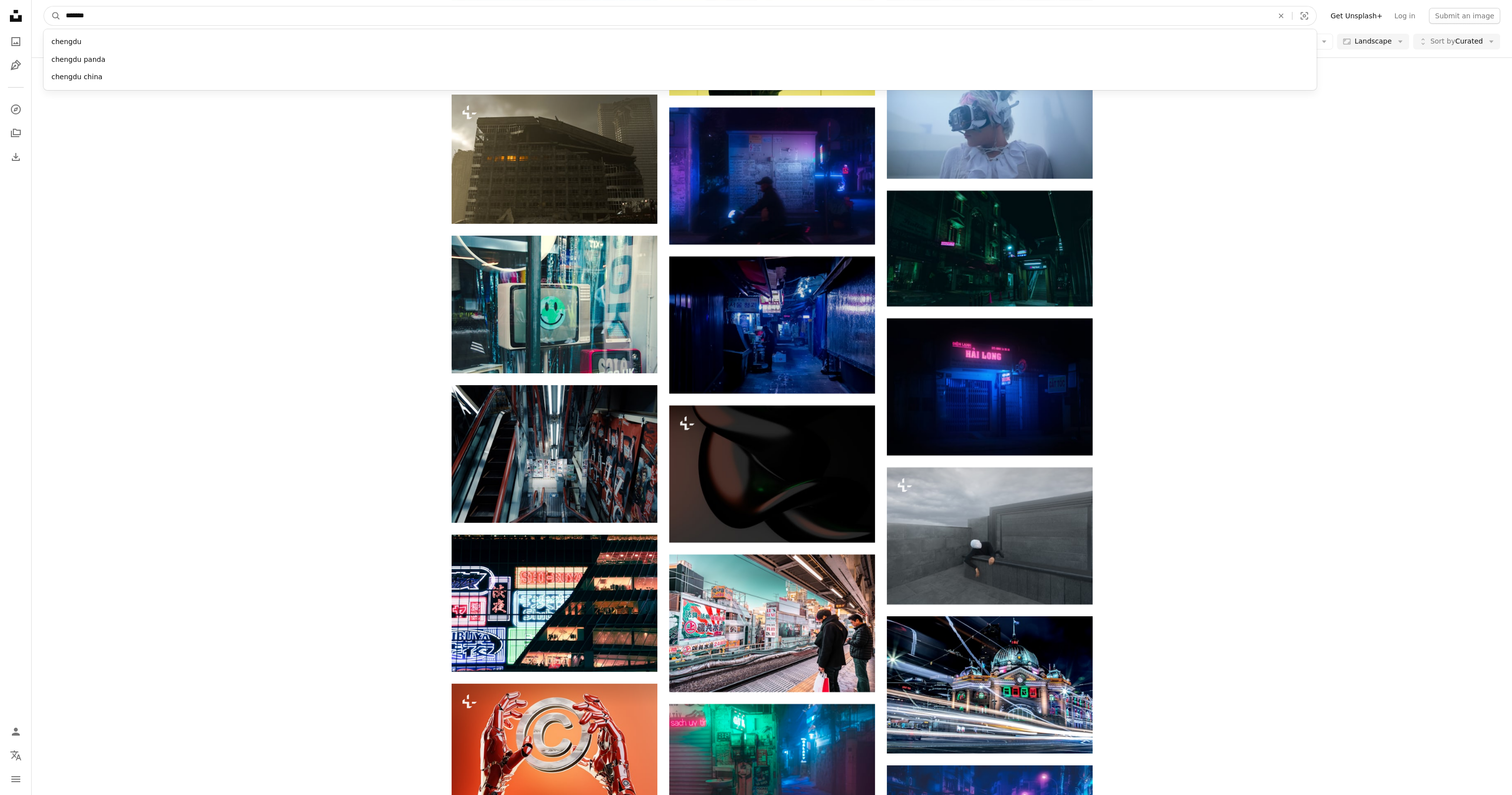
click button "A magnifying glass" at bounding box center [53, 16] width 17 height 19
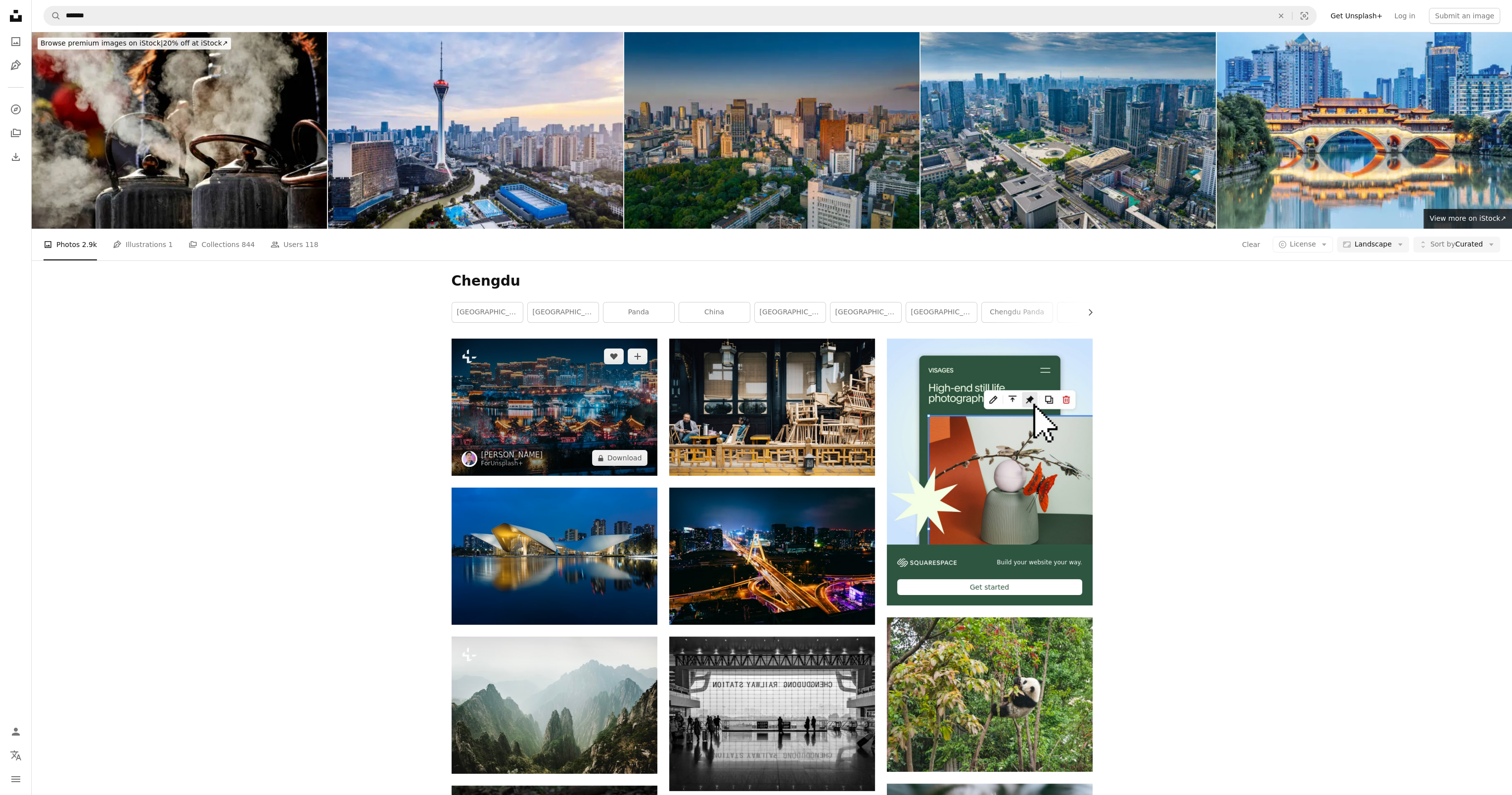
click at [590, 405] on img at bounding box center [555, 407] width 206 height 137
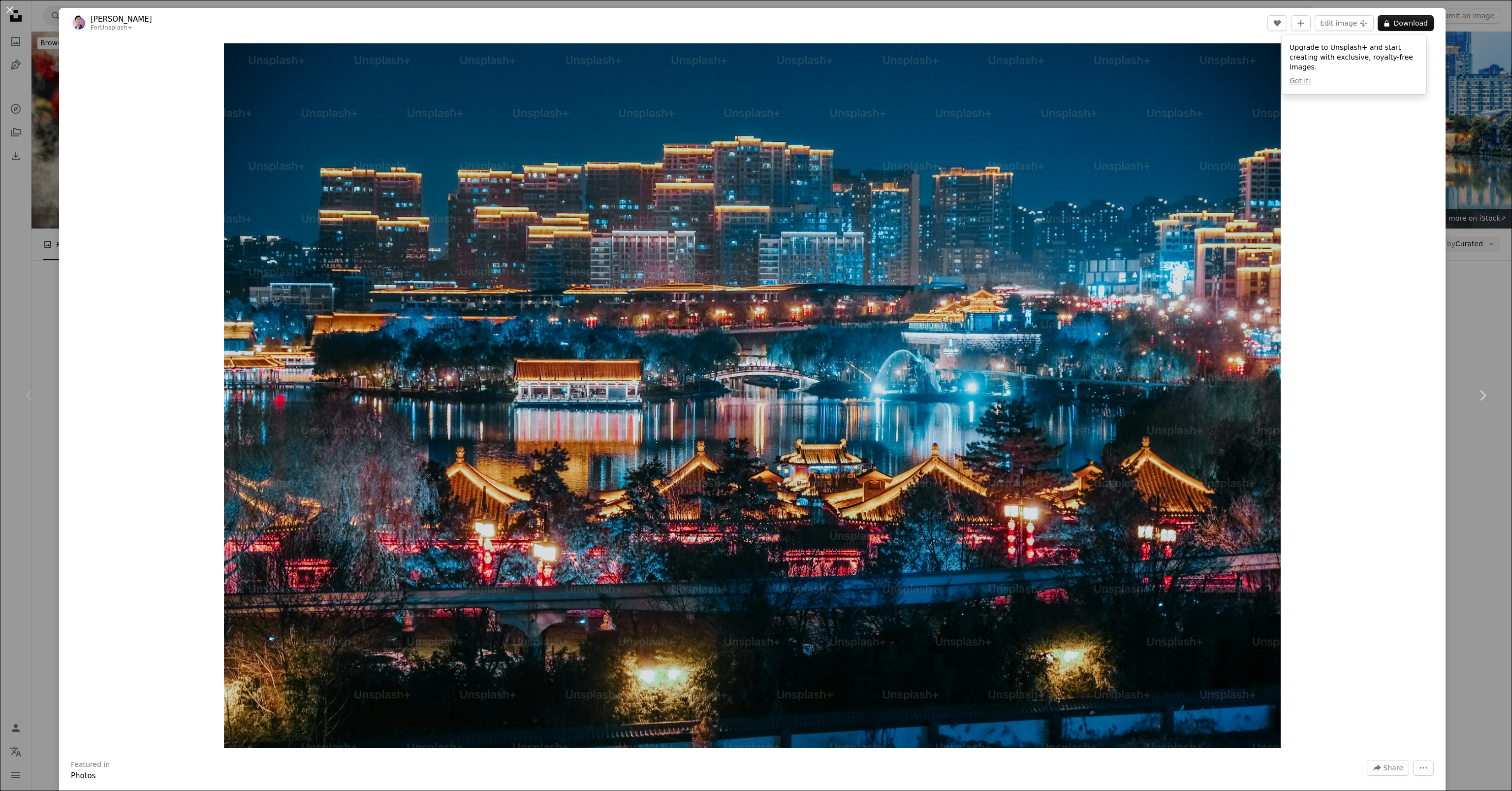
click at [1456, 508] on div "An X shape Chevron left Chevron right [PERSON_NAME] For Unsplash+ A heart A plu…" at bounding box center [756, 395] width 1512 height 791
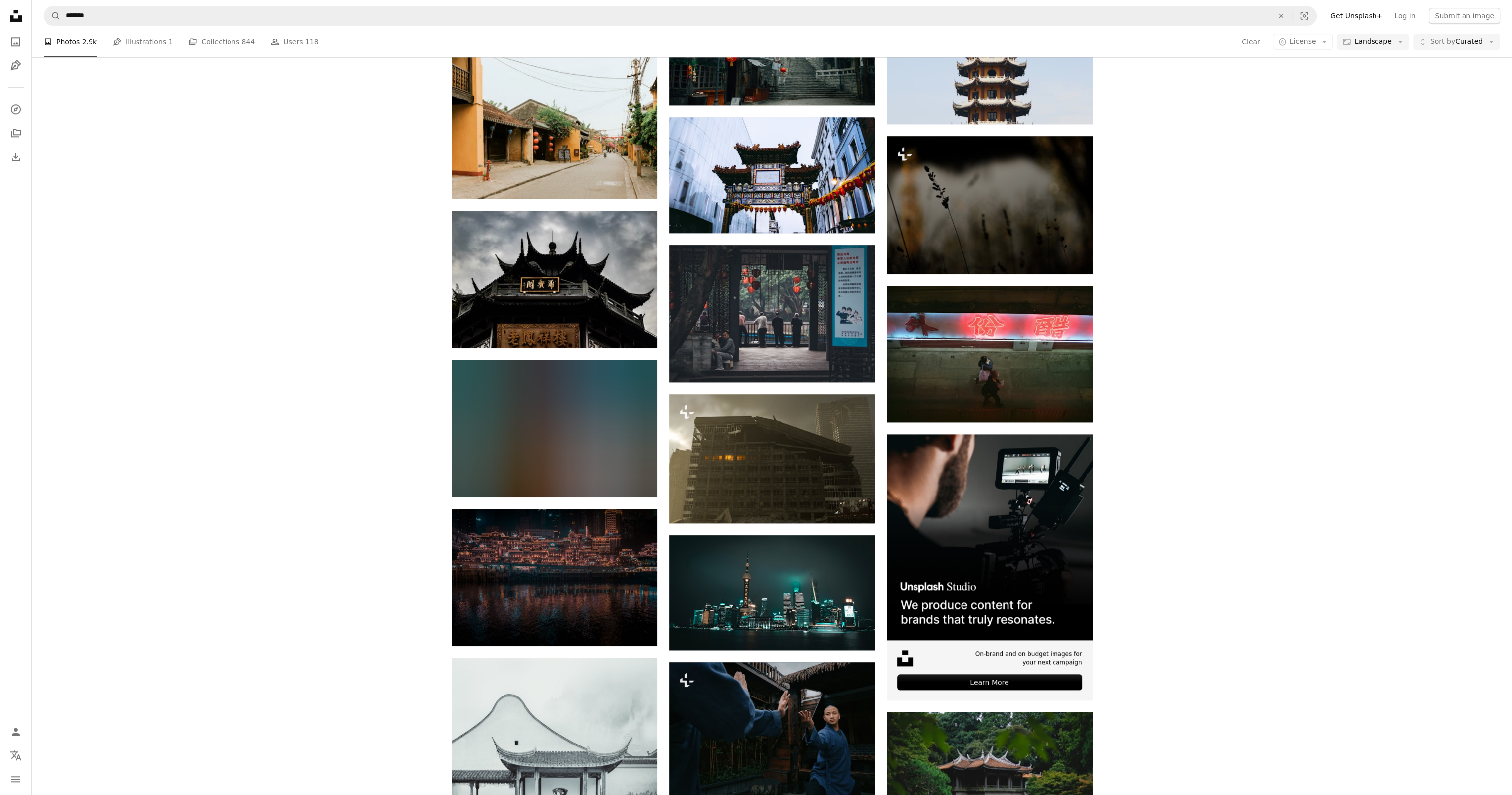
scroll to position [2326, 0]
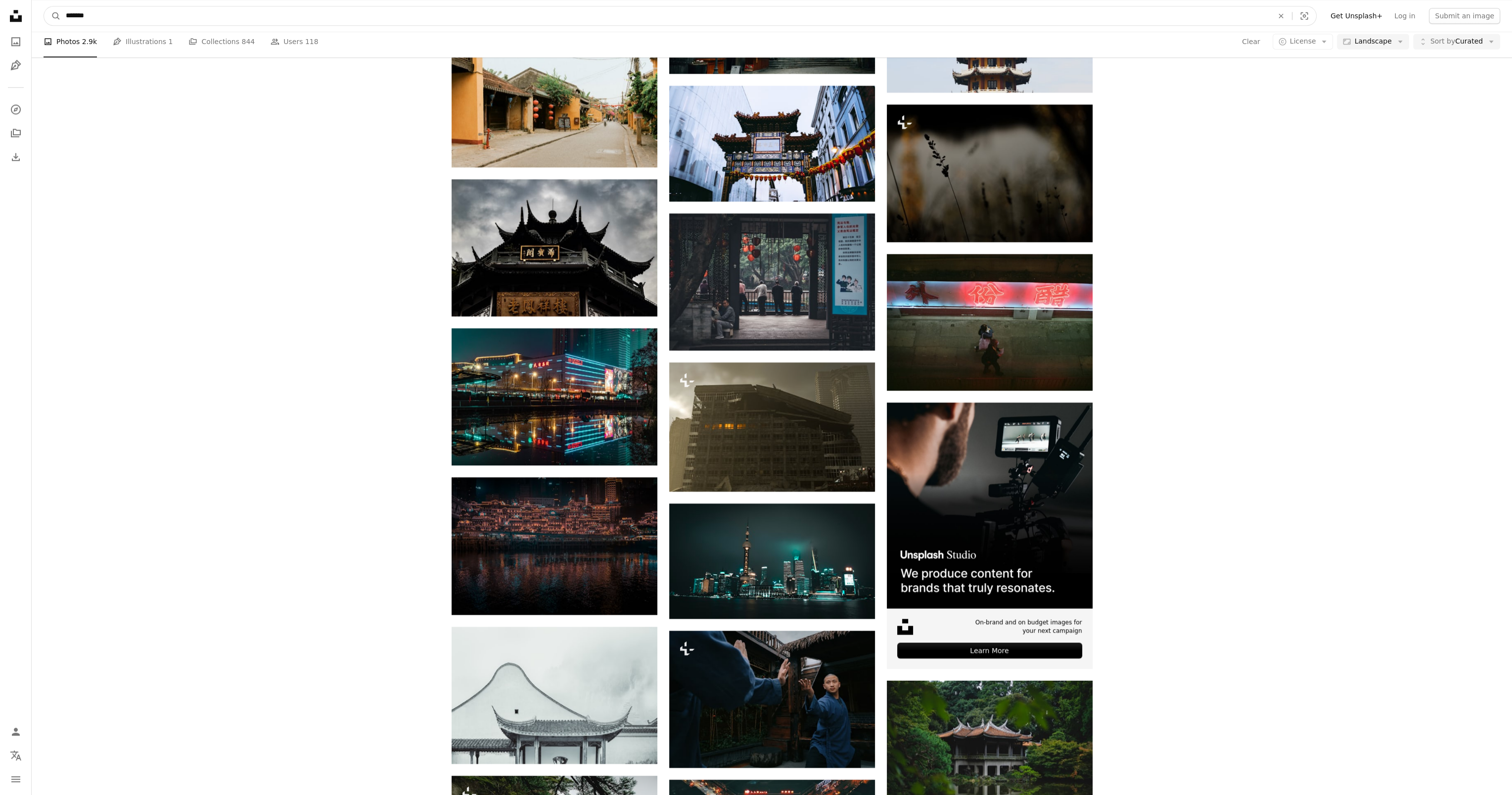
click at [176, 21] on input "*******" at bounding box center [665, 16] width 1209 height 19
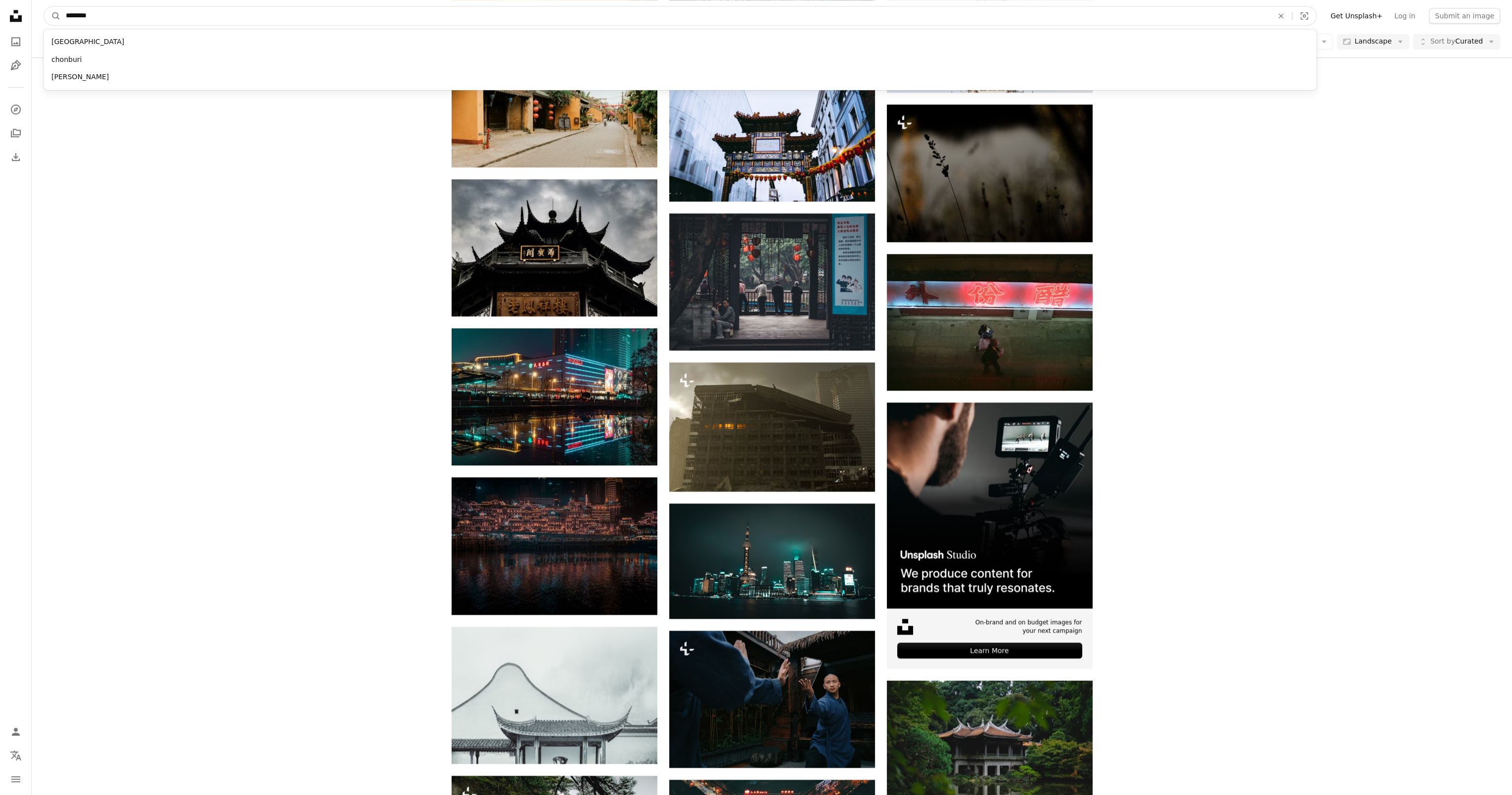
type input "*********"
click button "A magnifying glass" at bounding box center [53, 16] width 17 height 19
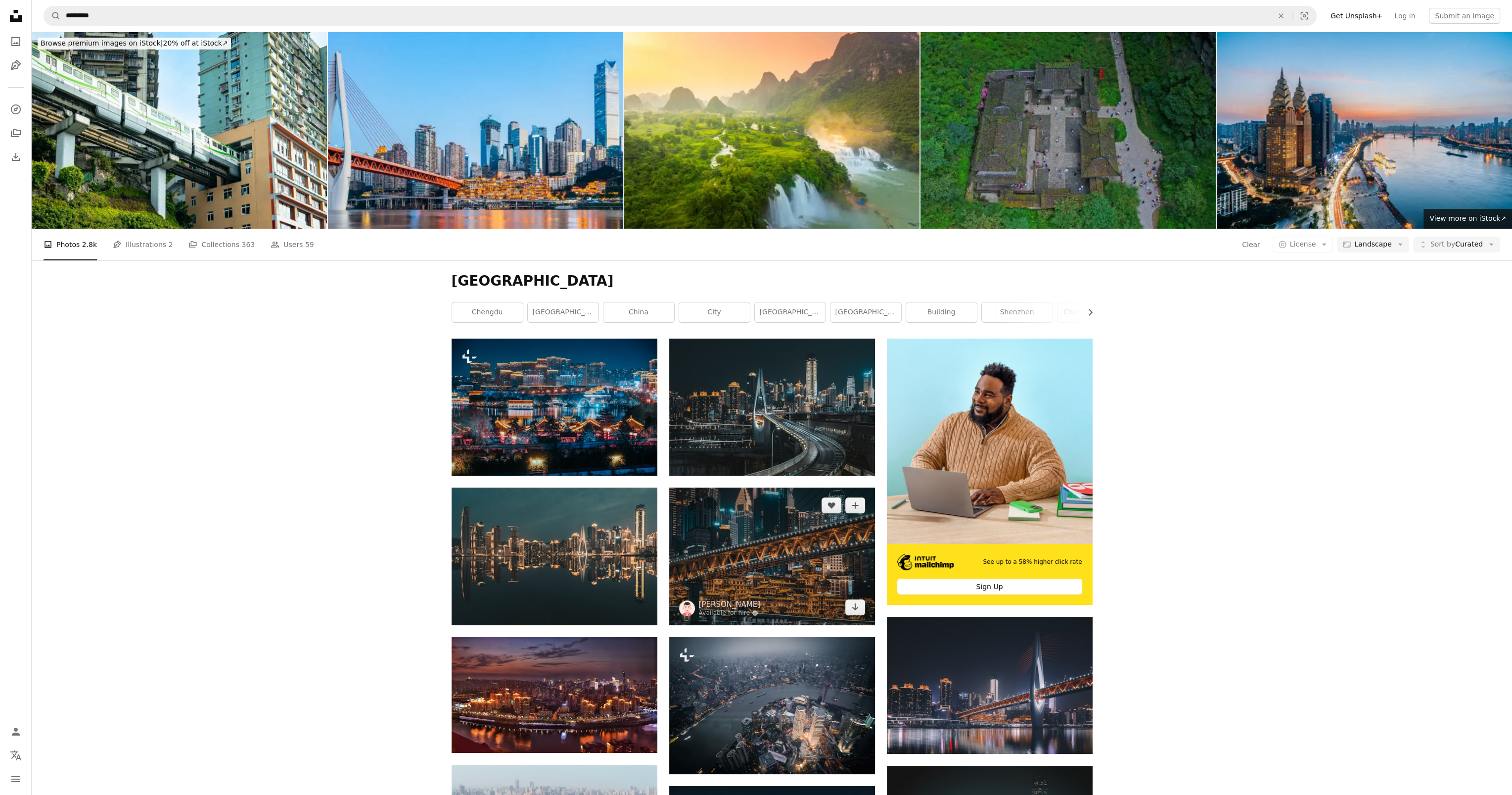
click at [733, 550] on img at bounding box center [772, 556] width 206 height 138
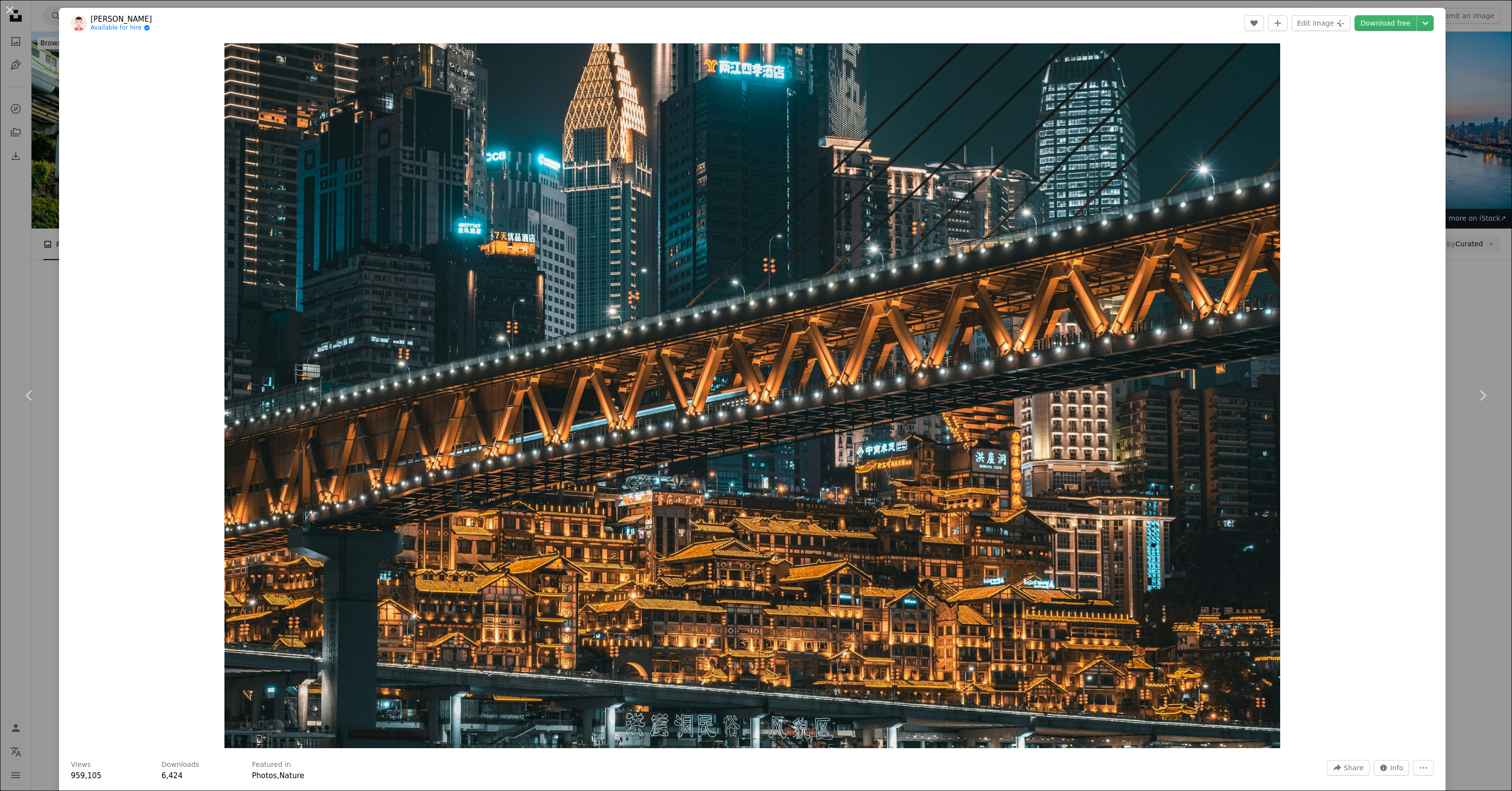
click at [1447, 480] on div "An X shape Chevron left Chevron right [PERSON_NAME] Available for hire A checkm…" at bounding box center [756, 395] width 1512 height 791
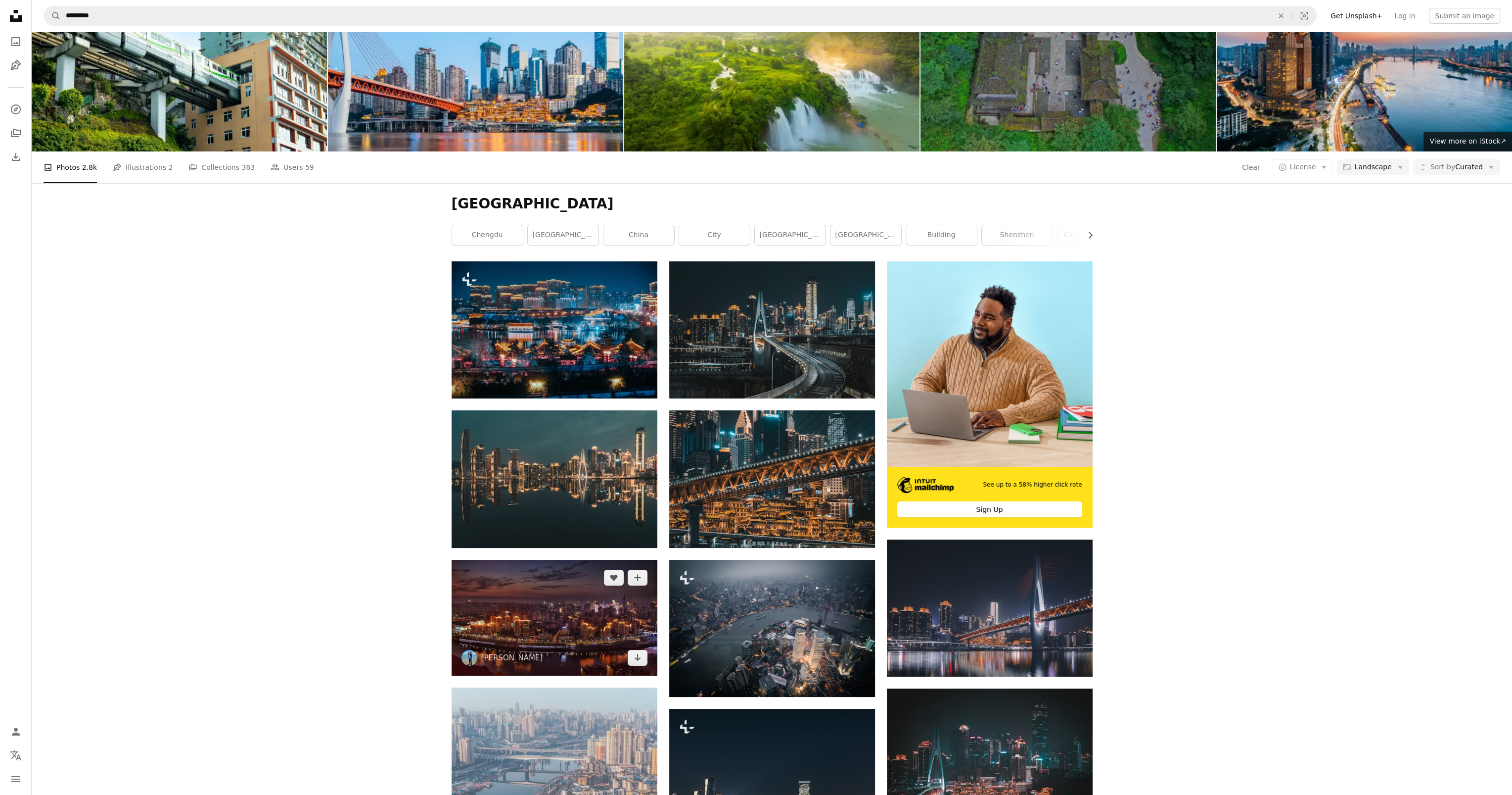
scroll to position [149, 0]
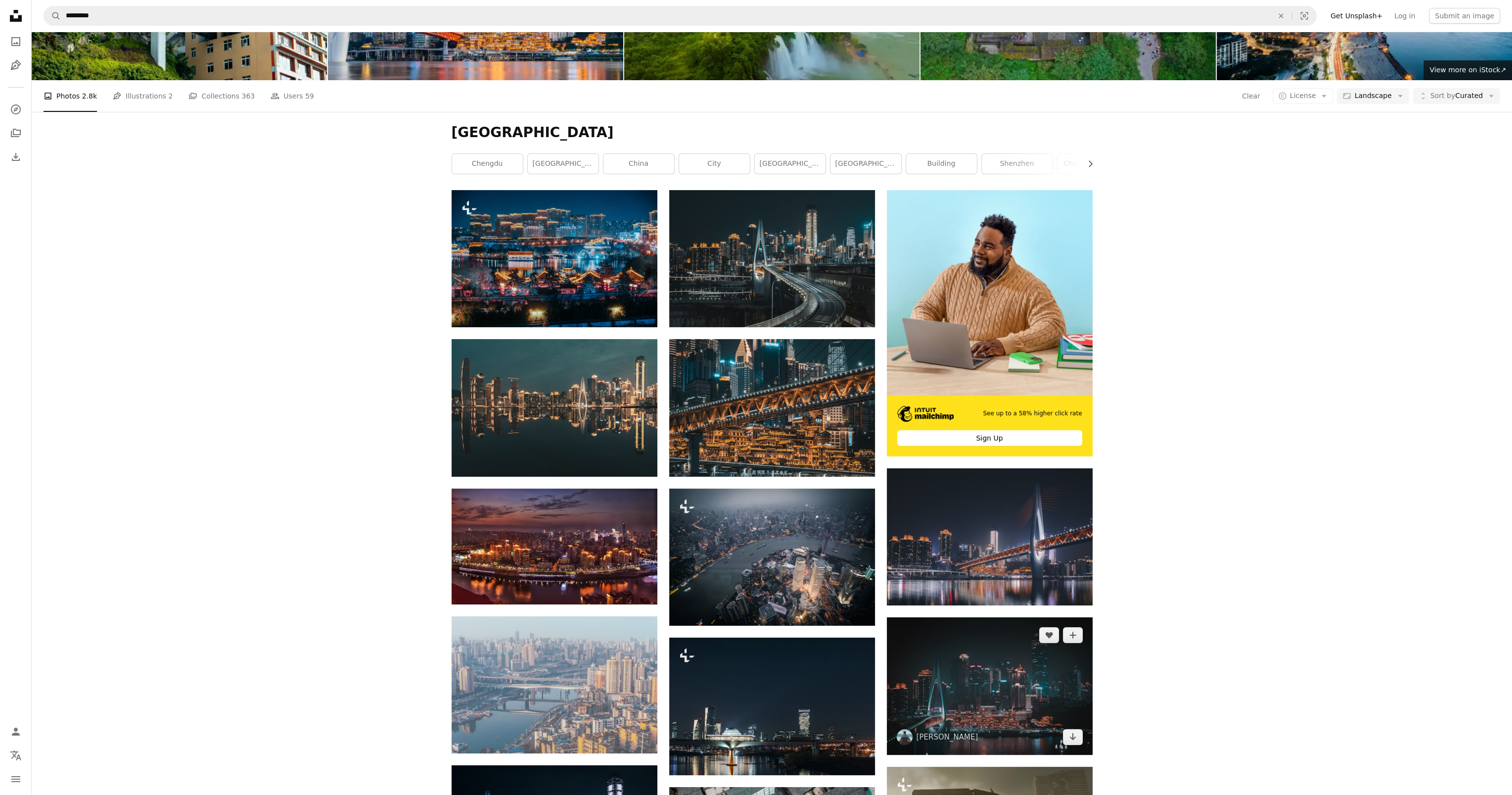
click at [1021, 704] on img at bounding box center [990, 686] width 206 height 138
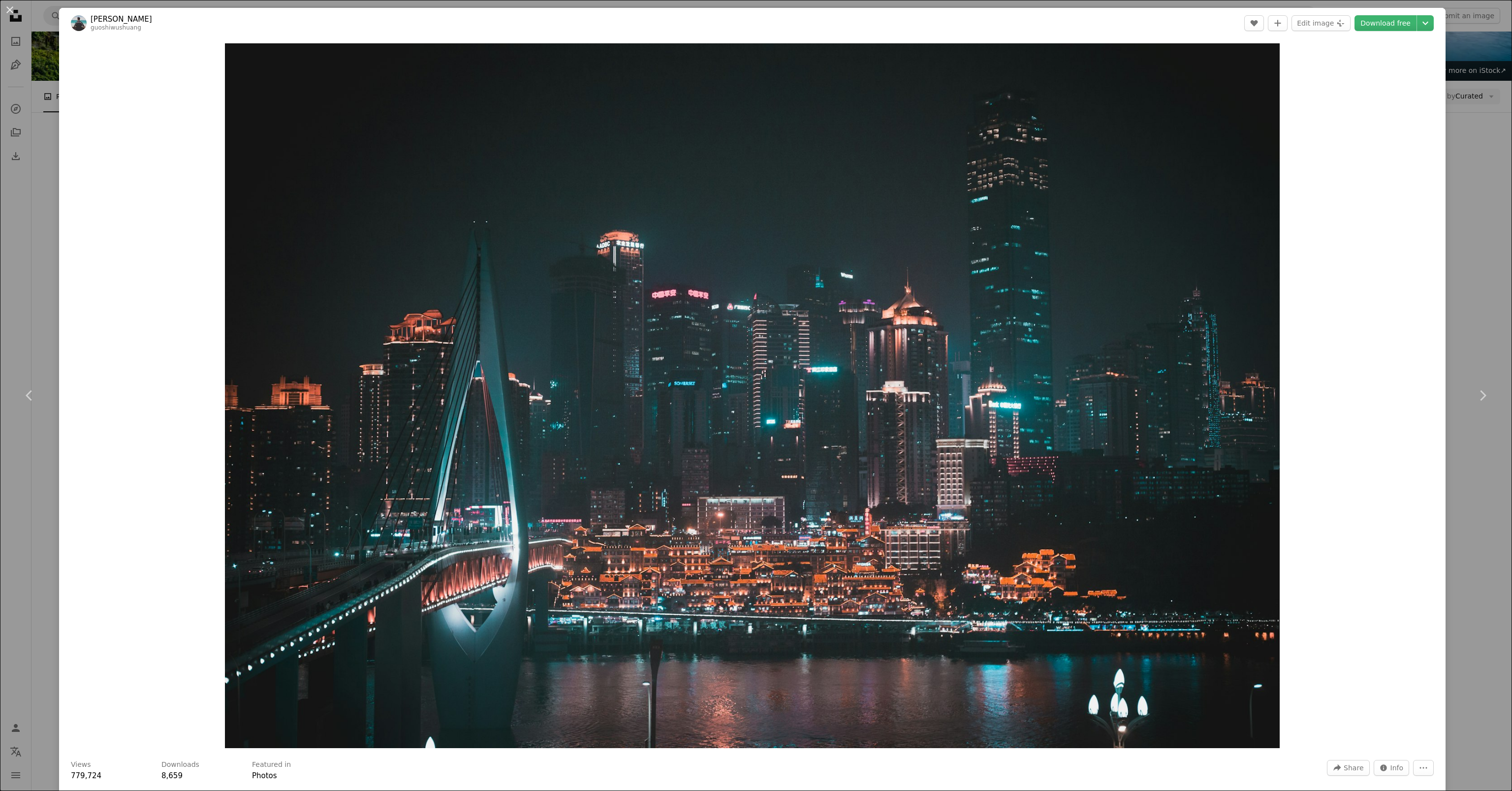
click at [1450, 547] on div "An X shape Chevron left Chevron right [PERSON_NAME] A heart A plus sign Edit im…" at bounding box center [756, 395] width 1512 height 791
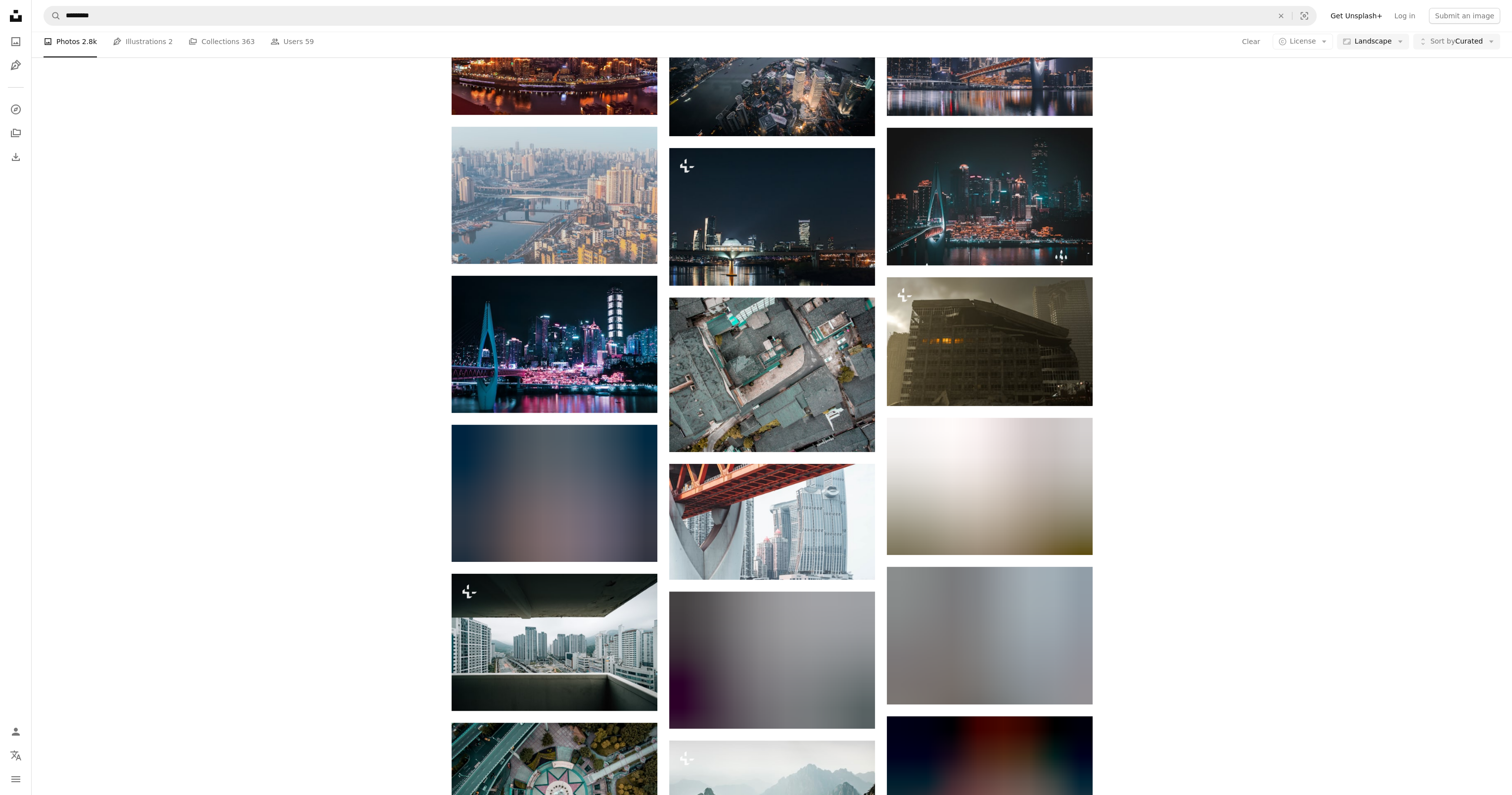
scroll to position [643, 0]
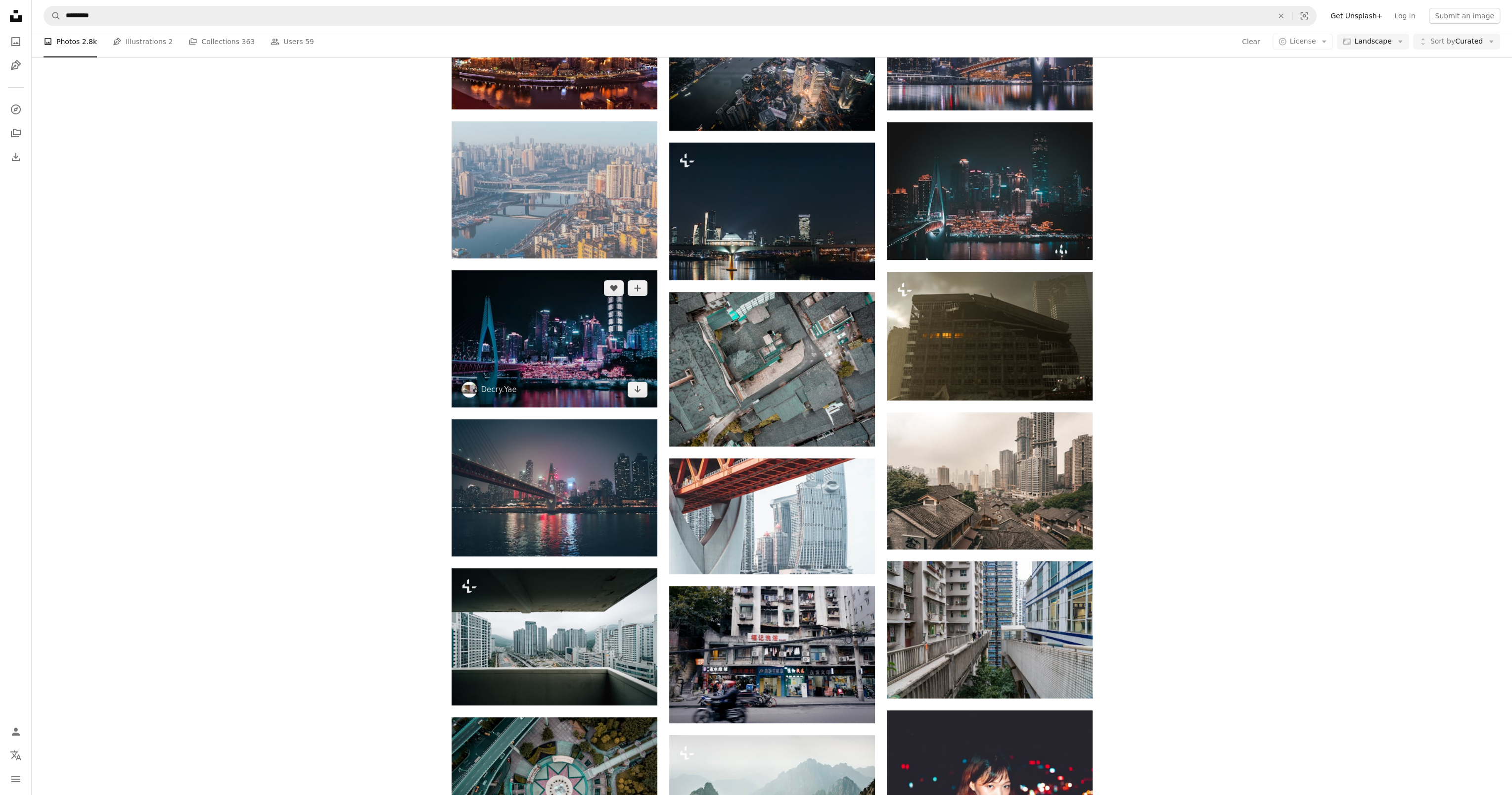
click at [546, 349] on img at bounding box center [555, 339] width 206 height 137
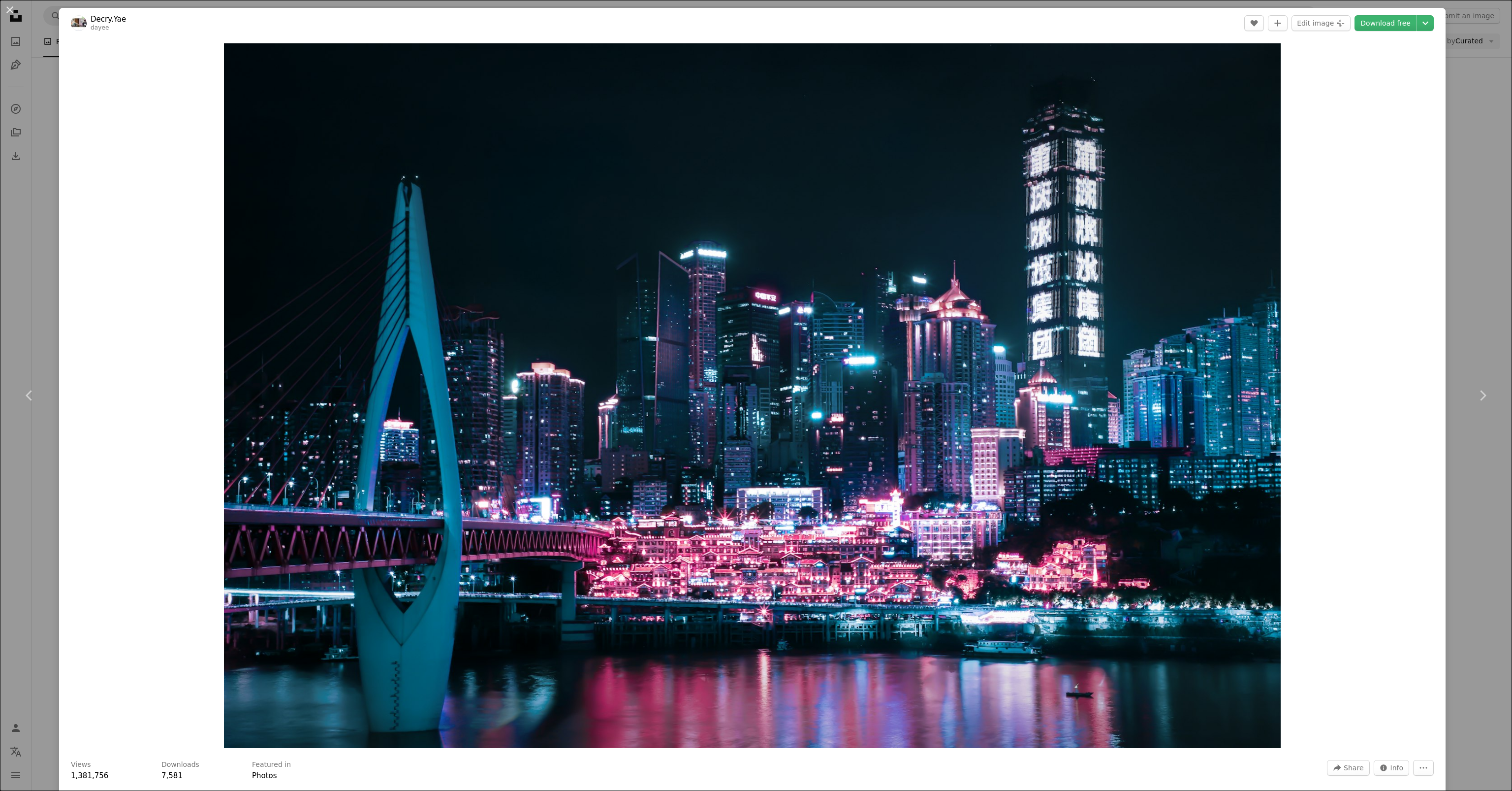
click at [33, 338] on div "An X shape Chevron left Chevron right Decry.Yae dayee A heart A plus sign Edit …" at bounding box center [756, 395] width 1512 height 791
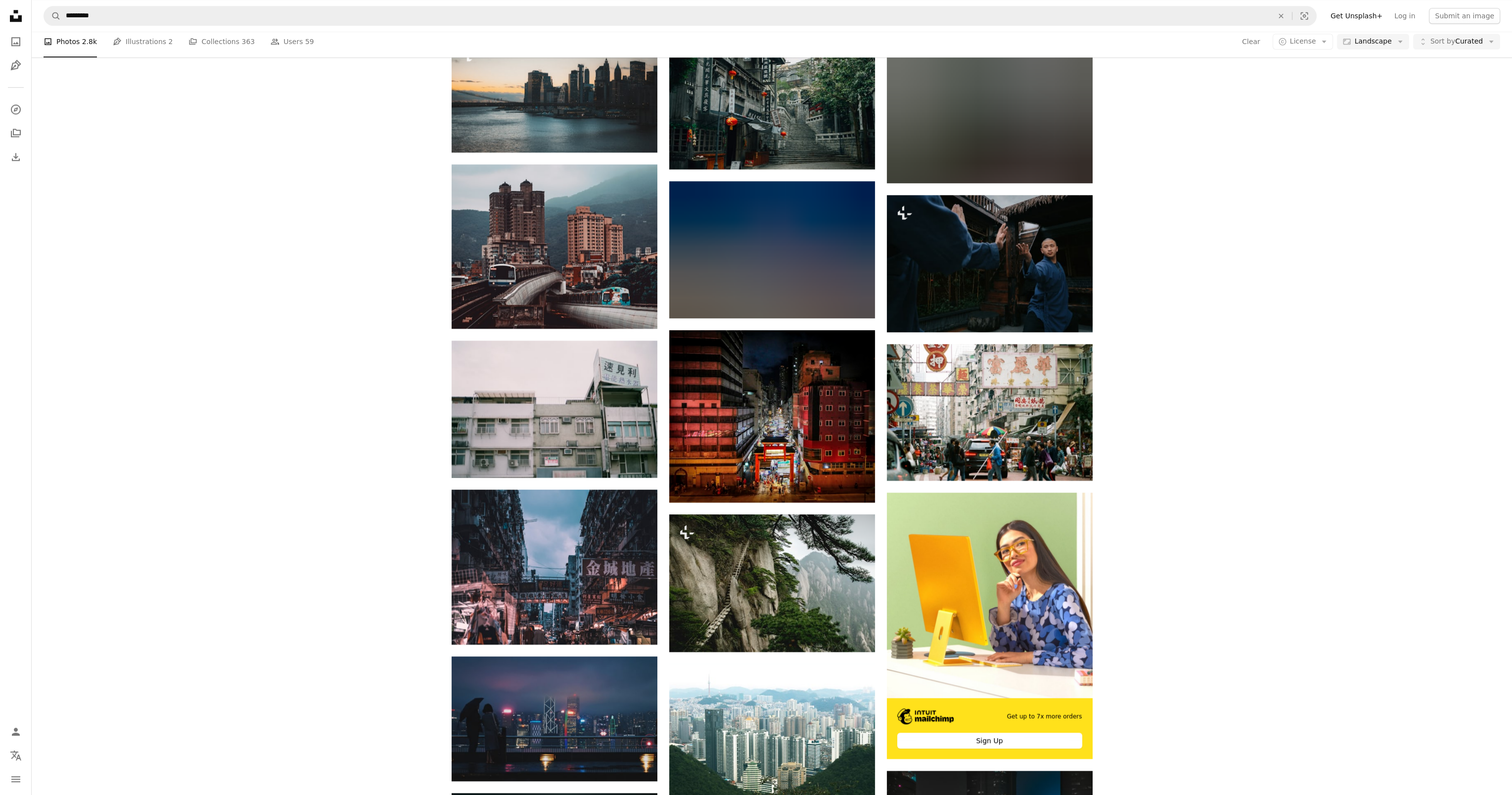
scroll to position [2425, 0]
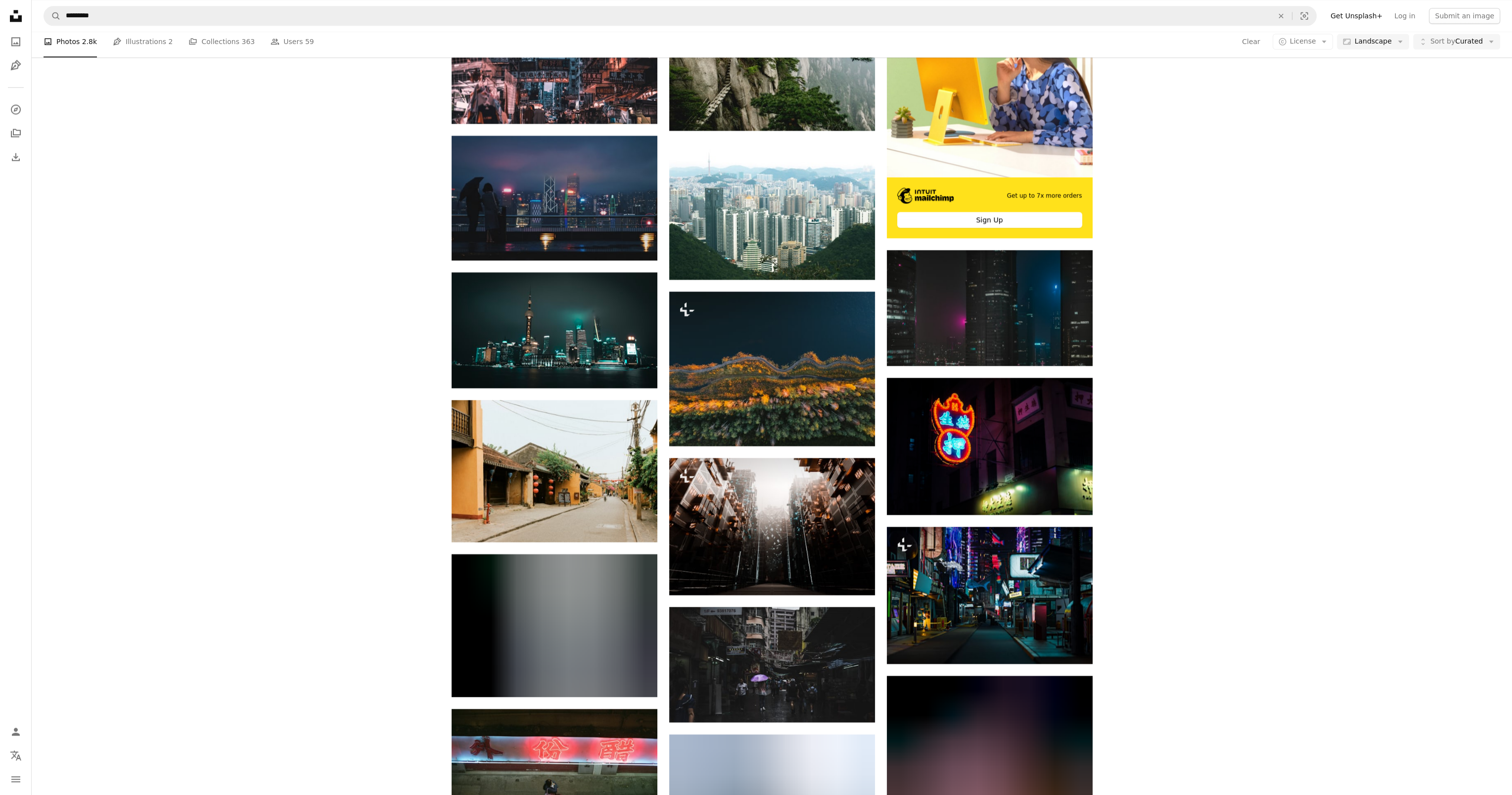
drag, startPoint x: 1284, startPoint y: 424, endPoint x: 1306, endPoint y: 594, distance: 171.4
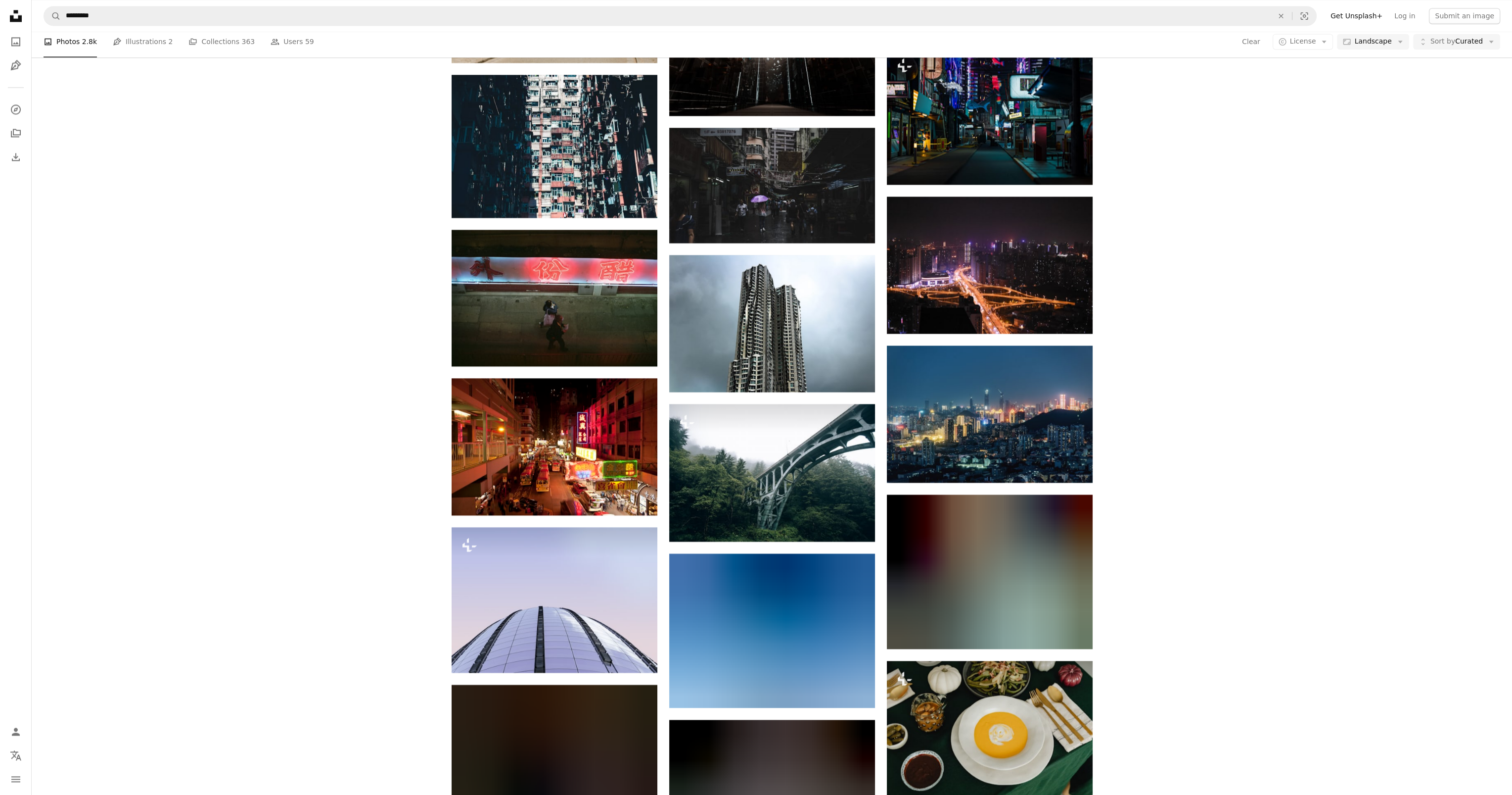
drag, startPoint x: 1300, startPoint y: 473, endPoint x: 1290, endPoint y: 581, distance: 108.5
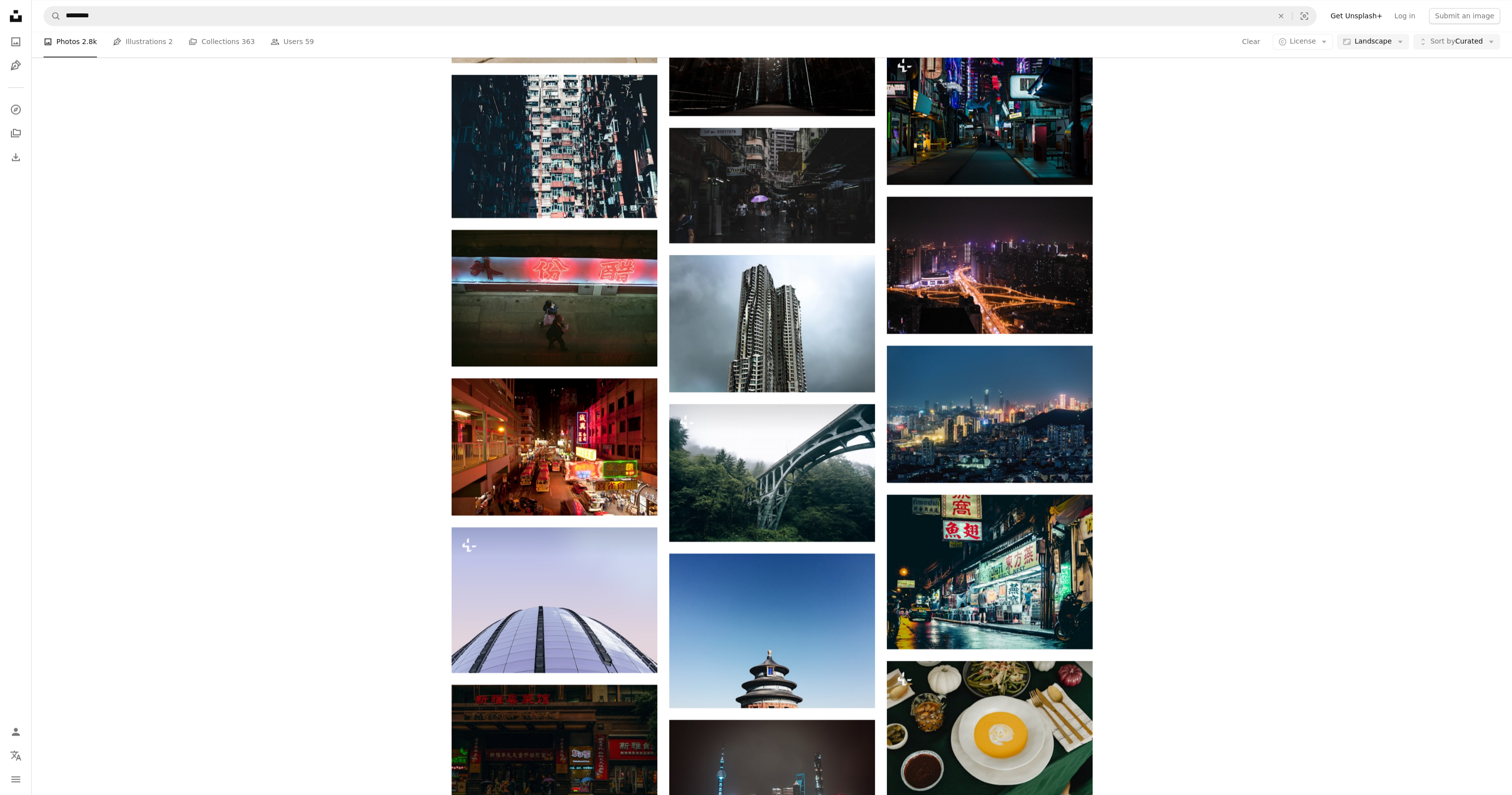
scroll to position [3346, 0]
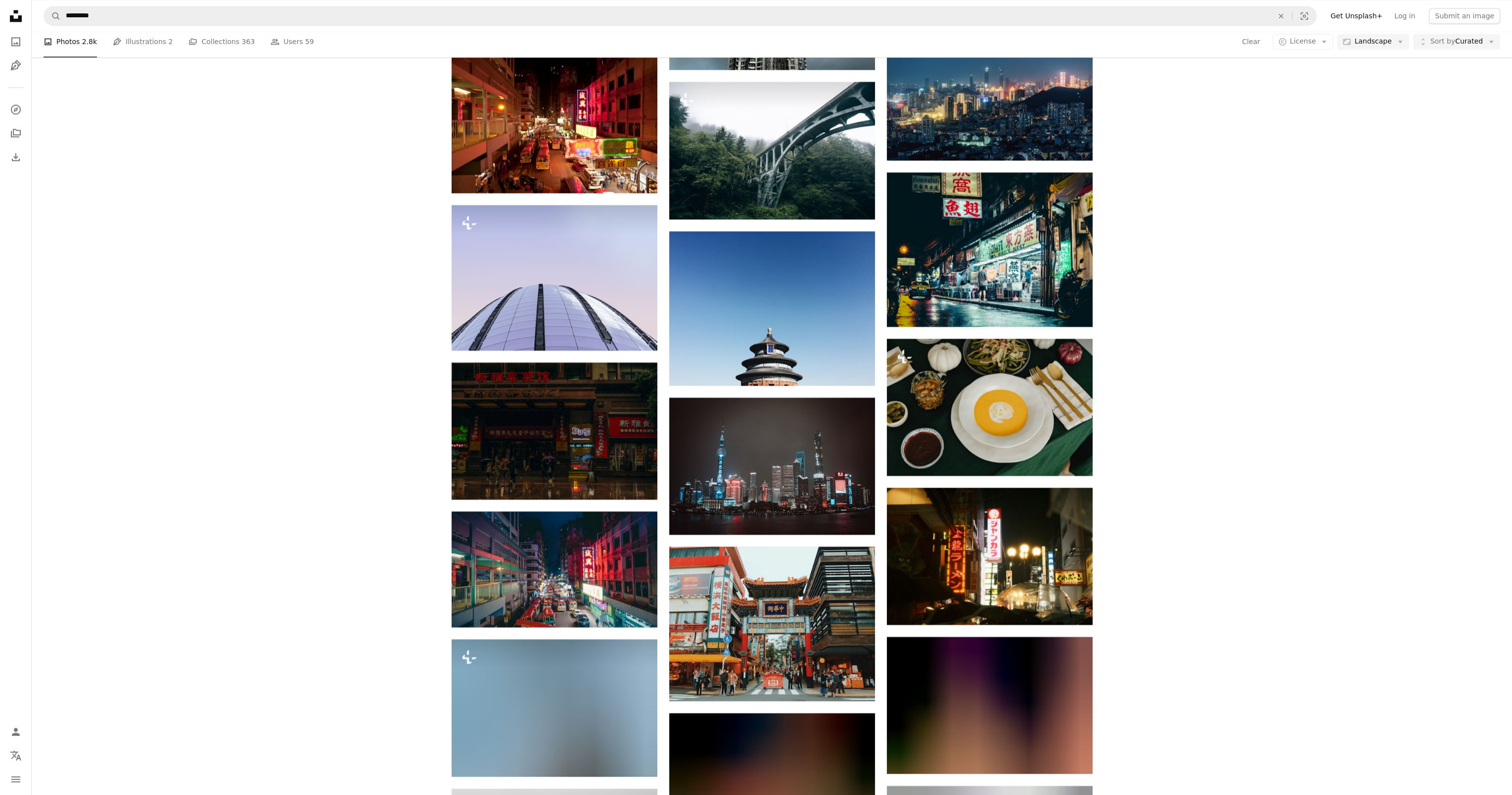
drag, startPoint x: 1288, startPoint y: 579, endPoint x: 1314, endPoint y: 701, distance: 124.7
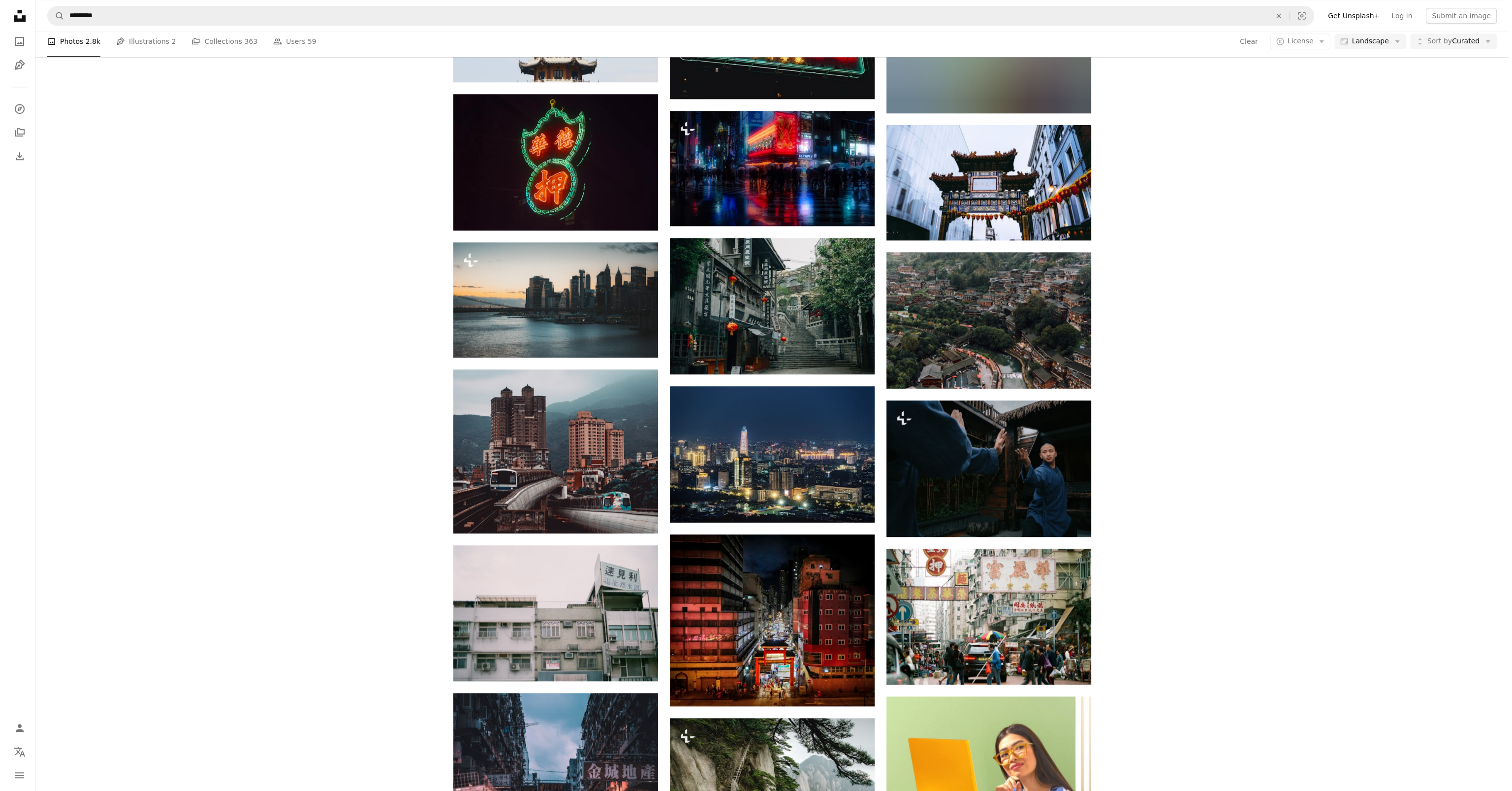
scroll to position [0, 0]
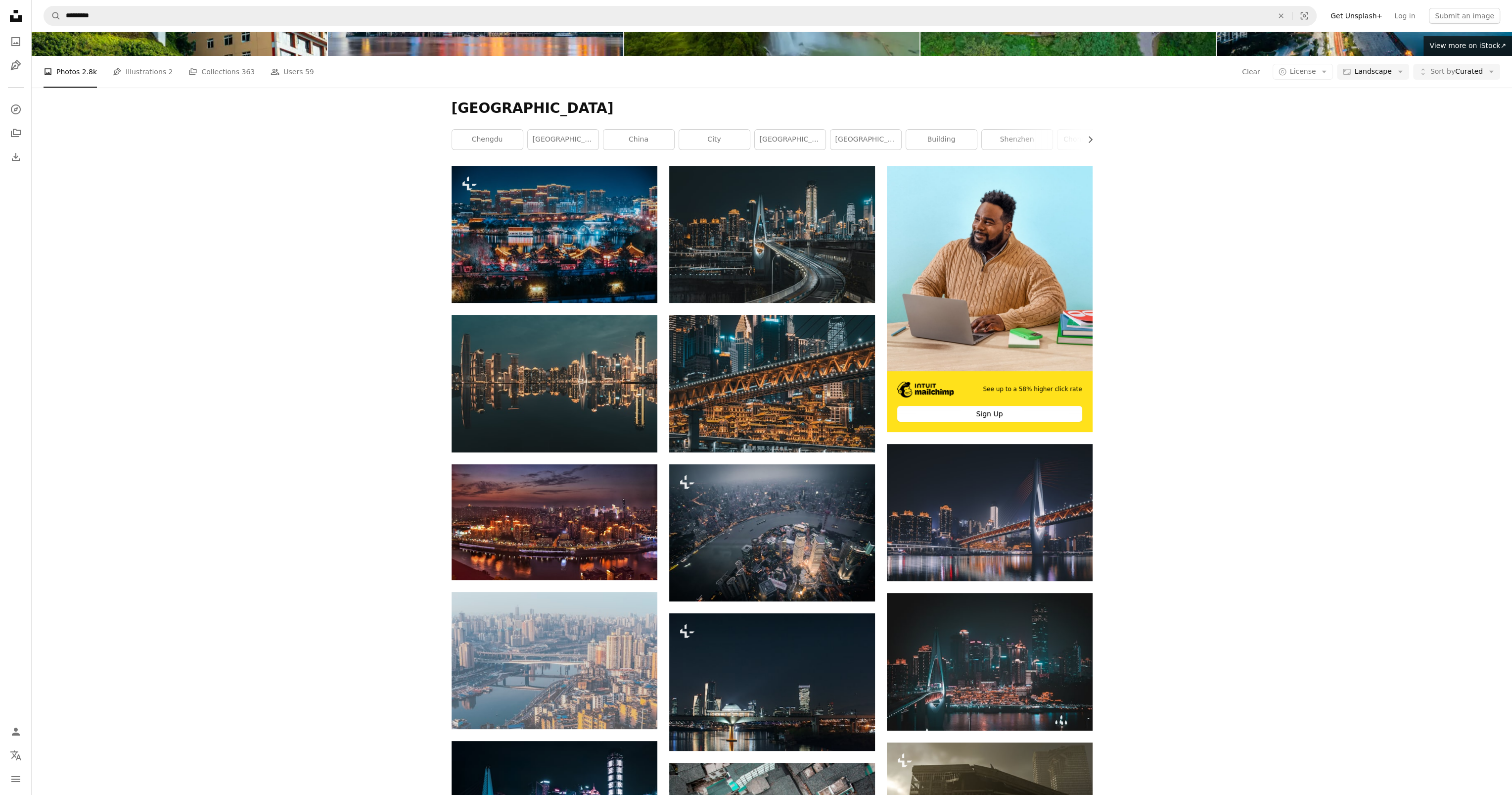
drag, startPoint x: 1310, startPoint y: 689, endPoint x: 1282, endPoint y: 346, distance: 344.1
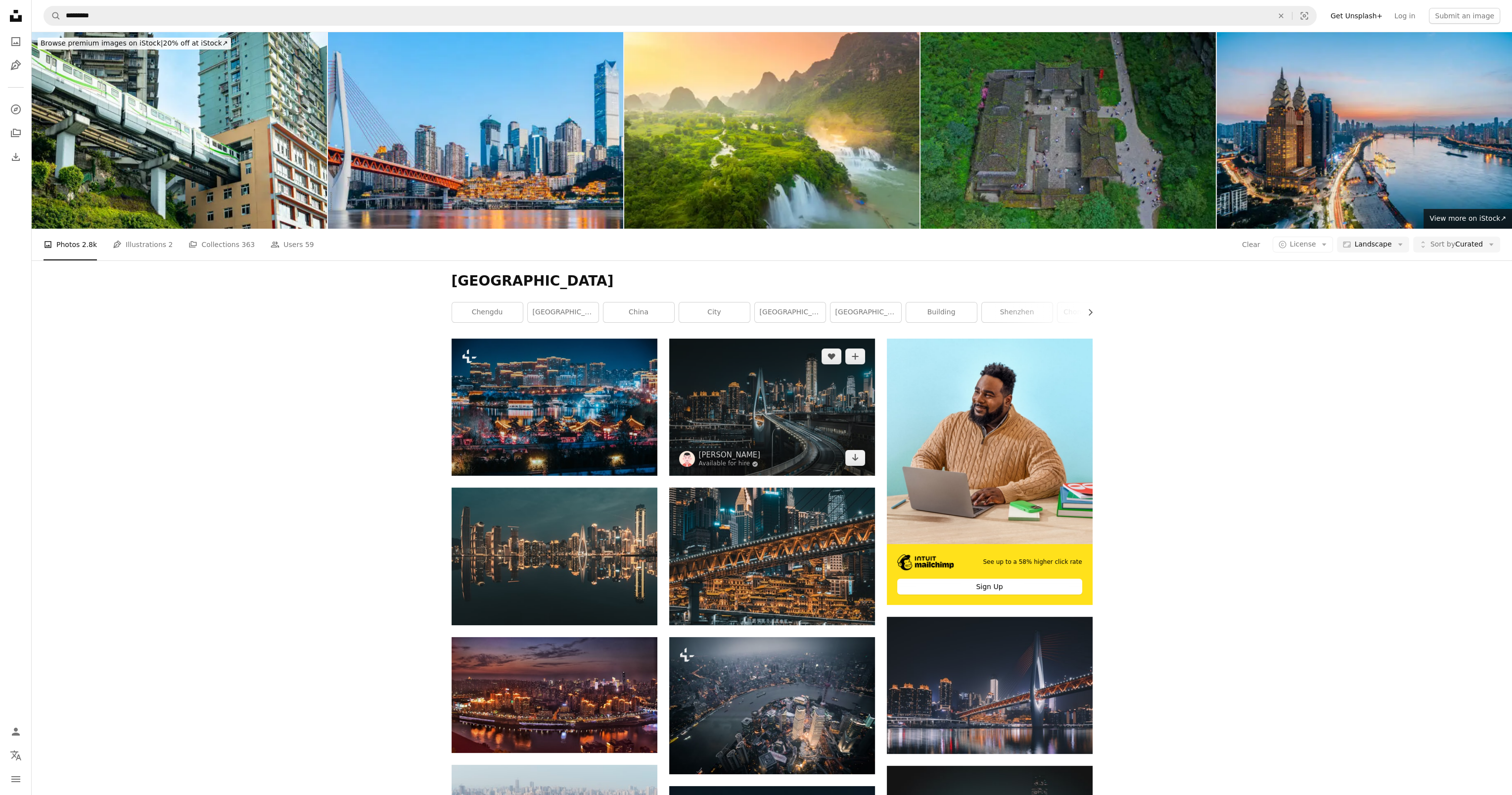
click at [788, 403] on img at bounding box center [772, 407] width 206 height 137
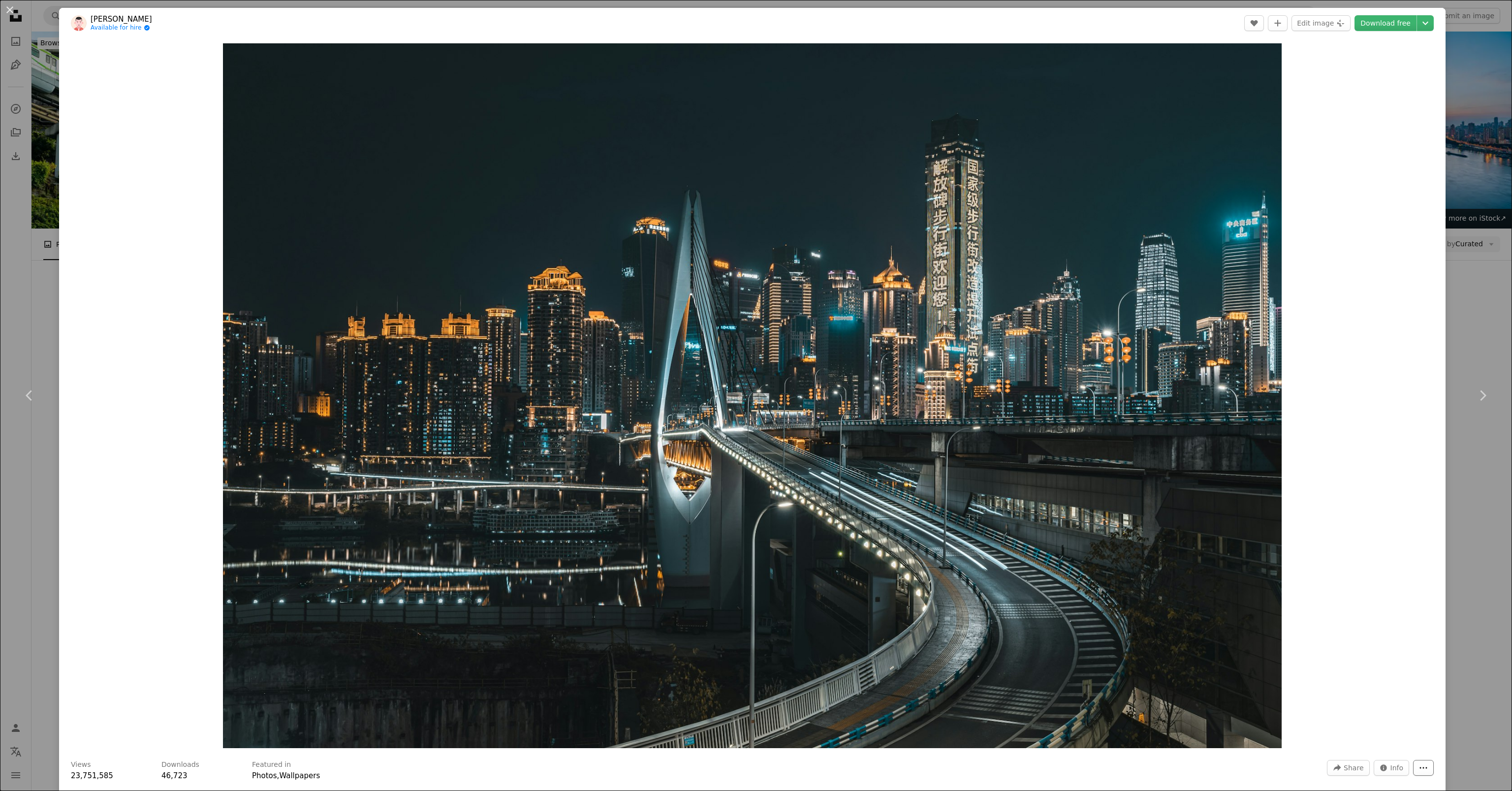
click at [1420, 768] on icon "More Actions" at bounding box center [1423, 768] width 8 height 2
click at [1419, 22] on dialog "An X shape Chevron left Chevron right [PERSON_NAME] Available for hire A checkm…" at bounding box center [756, 395] width 1512 height 791
click at [1419, 22] on icon "Chevron down" at bounding box center [1425, 23] width 16 height 12
click at [1352, 106] on span "Original Size" at bounding box center [1358, 109] width 43 height 8
